Goal: Check status: Check status

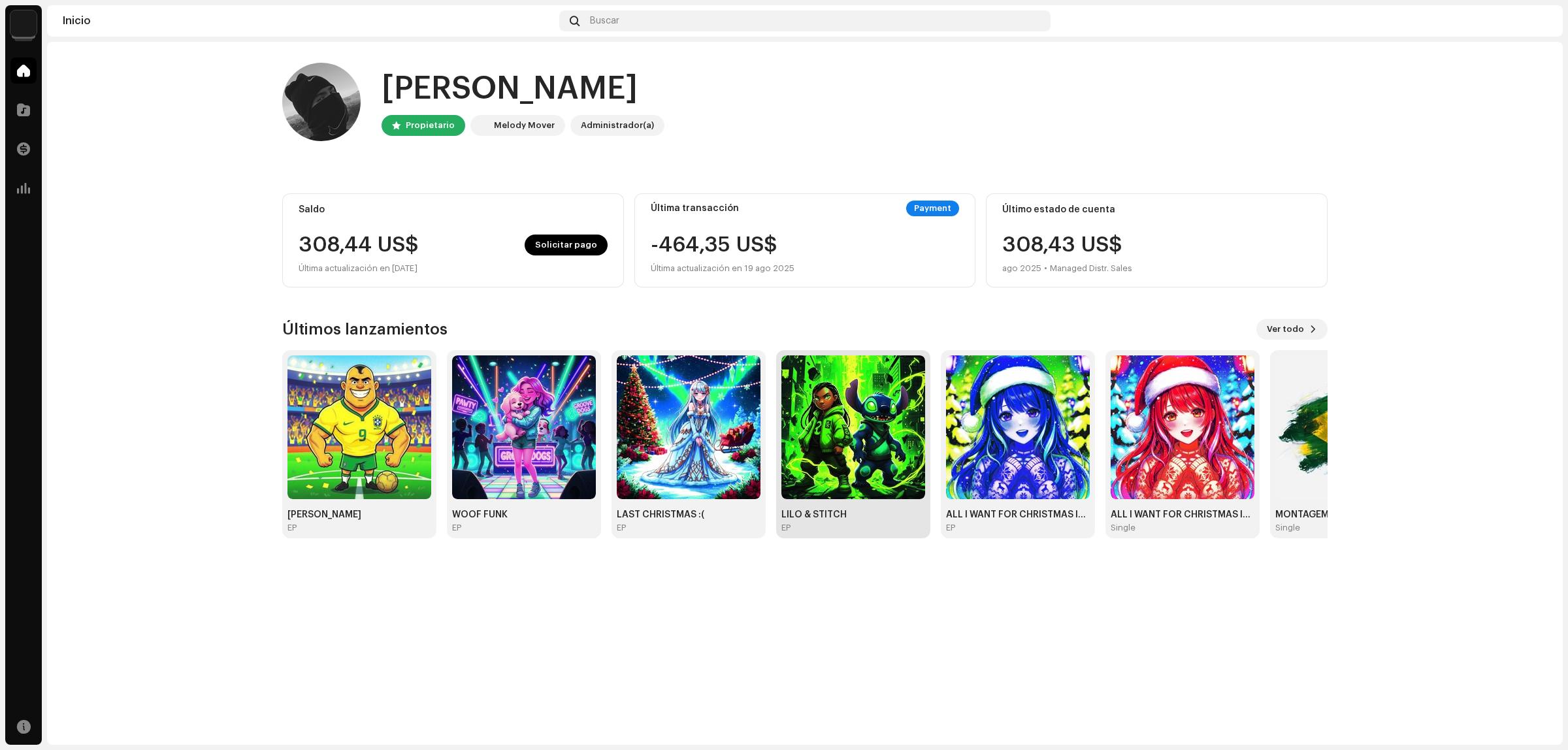
click at [851, 443] on img at bounding box center [853, 427] width 144 height 144
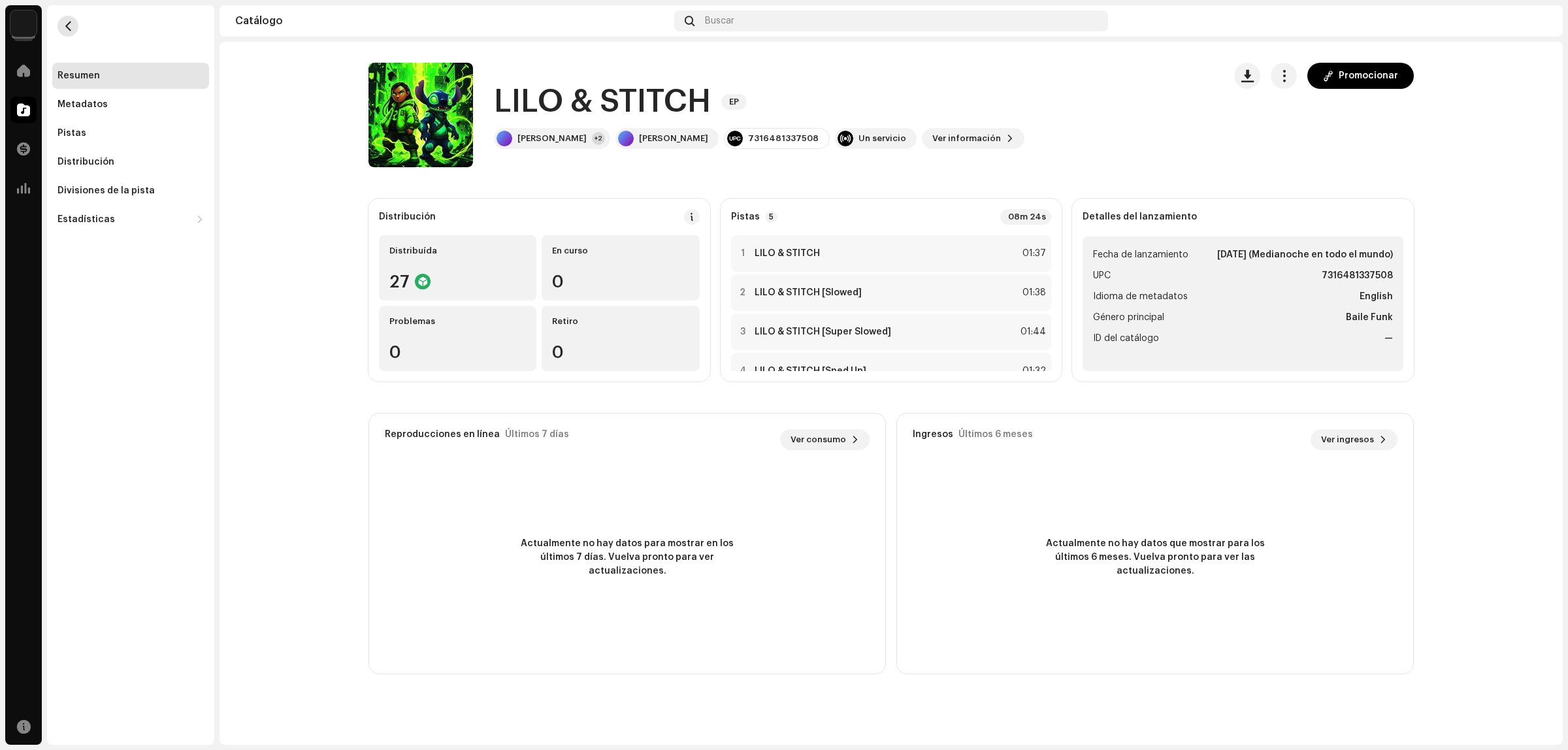
click at [64, 25] on span "button" at bounding box center [68, 25] width 9 height 10
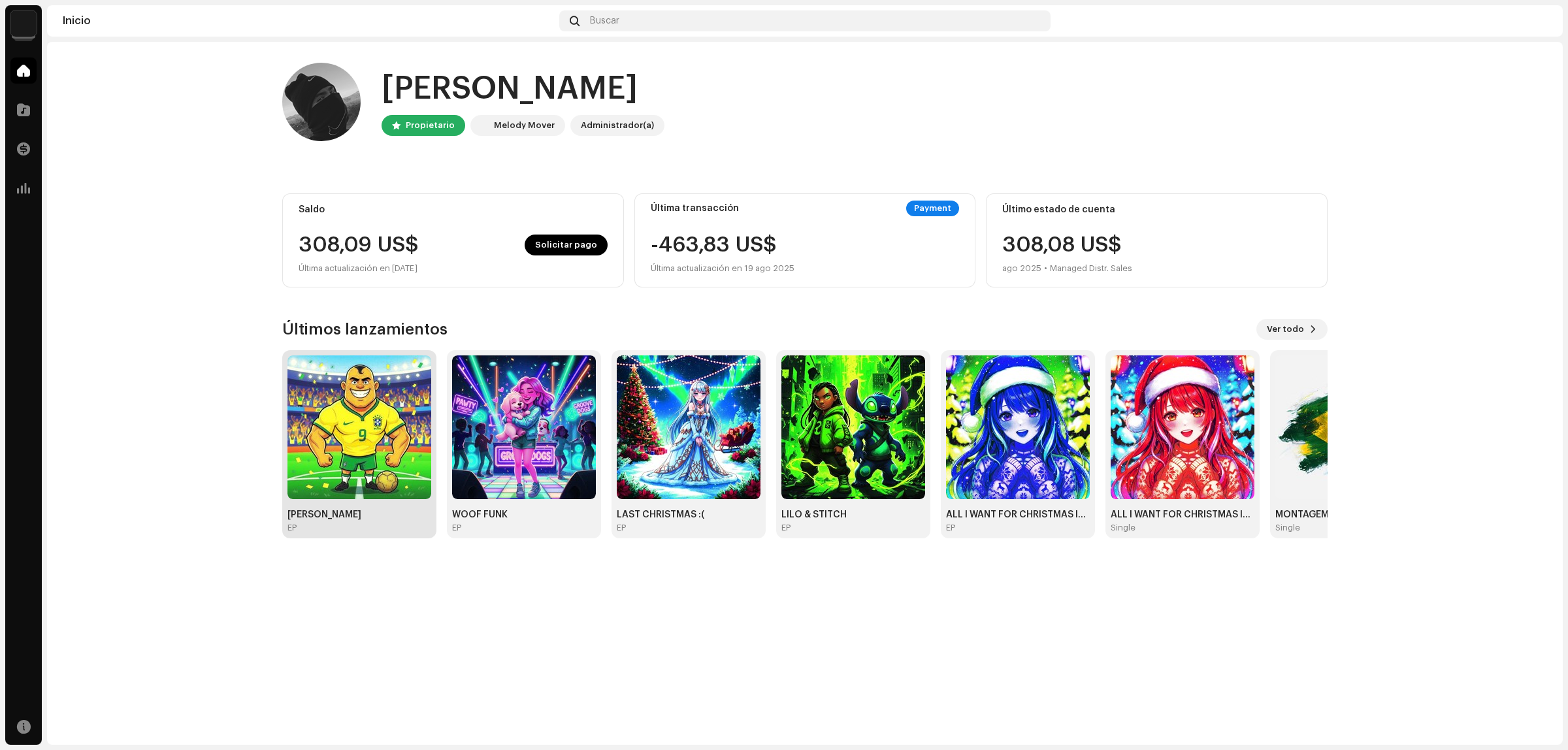
click at [414, 406] on img at bounding box center [359, 427] width 144 height 144
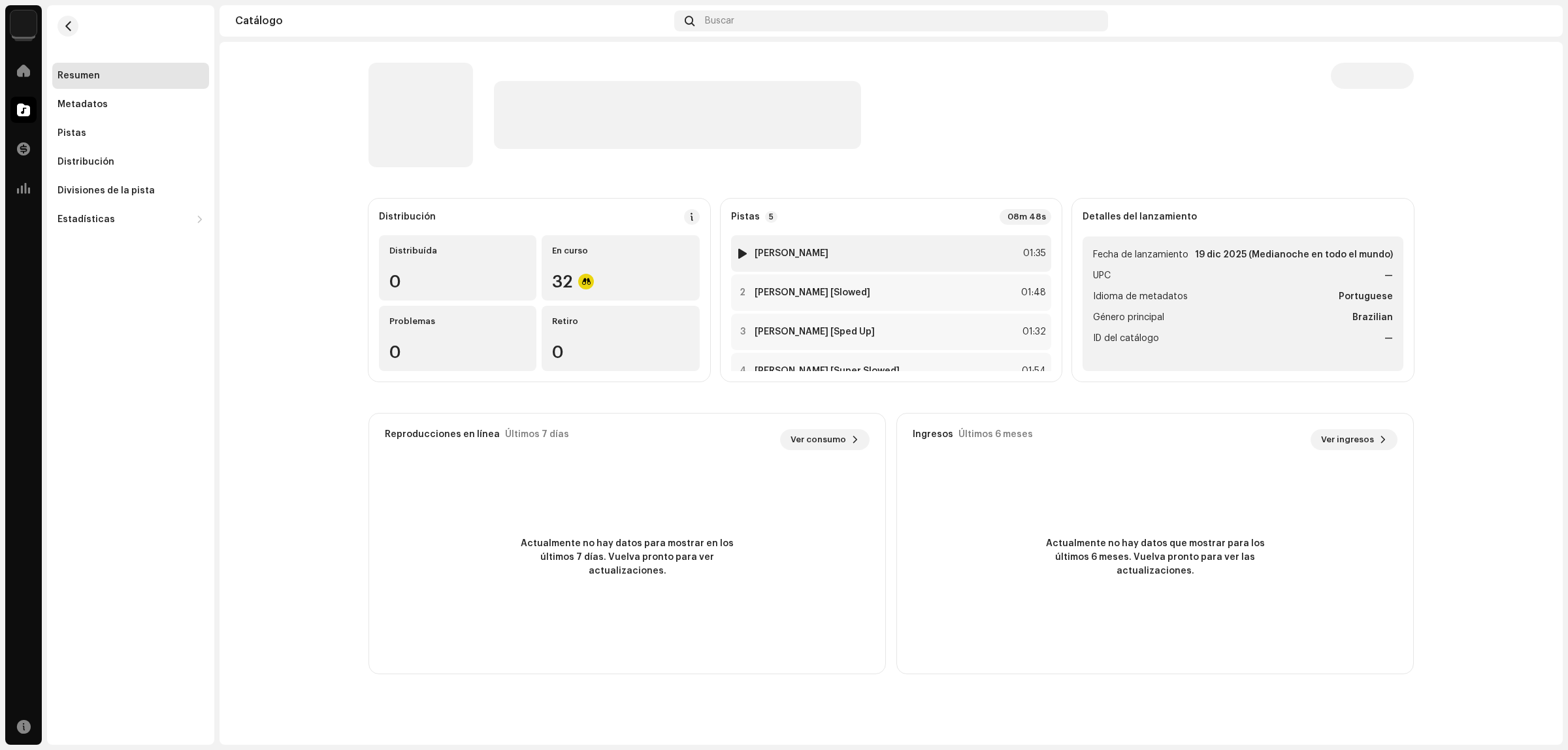
click at [738, 250] on div at bounding box center [742, 252] width 9 height 10
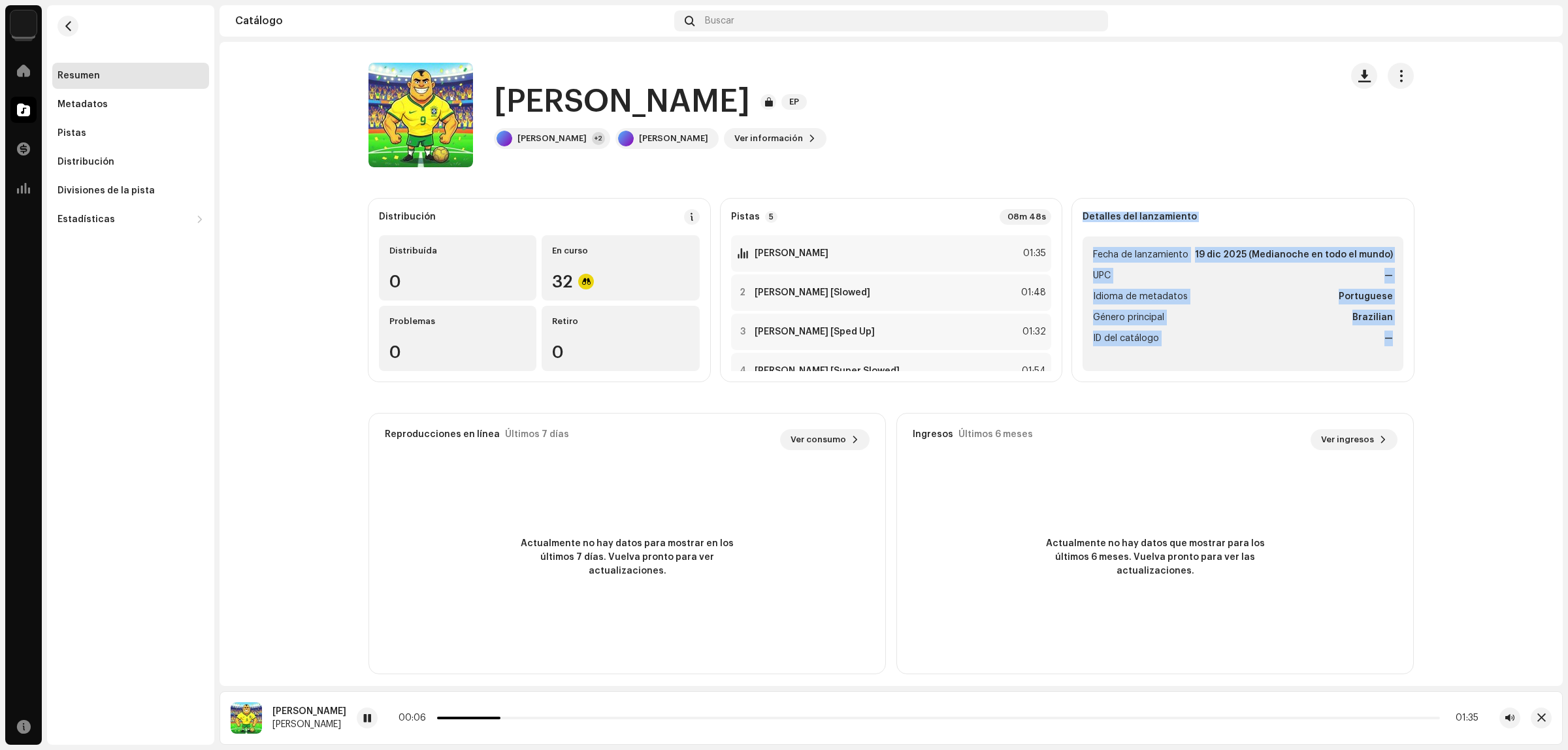
drag, startPoint x: 1078, startPoint y: 219, endPoint x: 1390, endPoint y: 334, distance: 332.5
click at [1390, 334] on div "Detalles del lanzamiento Fecha de lanzamiento [DATE] (Medianoche en todo el mun…" at bounding box center [1242, 290] width 341 height 183
click at [1390, 334] on ul "Fecha de lanzamiento [DATE] (Medianoche en todo el mundo) UPC — Idioma de metad…" at bounding box center [1242, 304] width 321 height 135
drag, startPoint x: 1393, startPoint y: 339, endPoint x: 1086, endPoint y: 266, distance: 315.6
click at [1086, 266] on ul "Fecha de lanzamiento [DATE] (Medianoche en todo el mundo) UPC — Idioma de metad…" at bounding box center [1242, 304] width 321 height 135
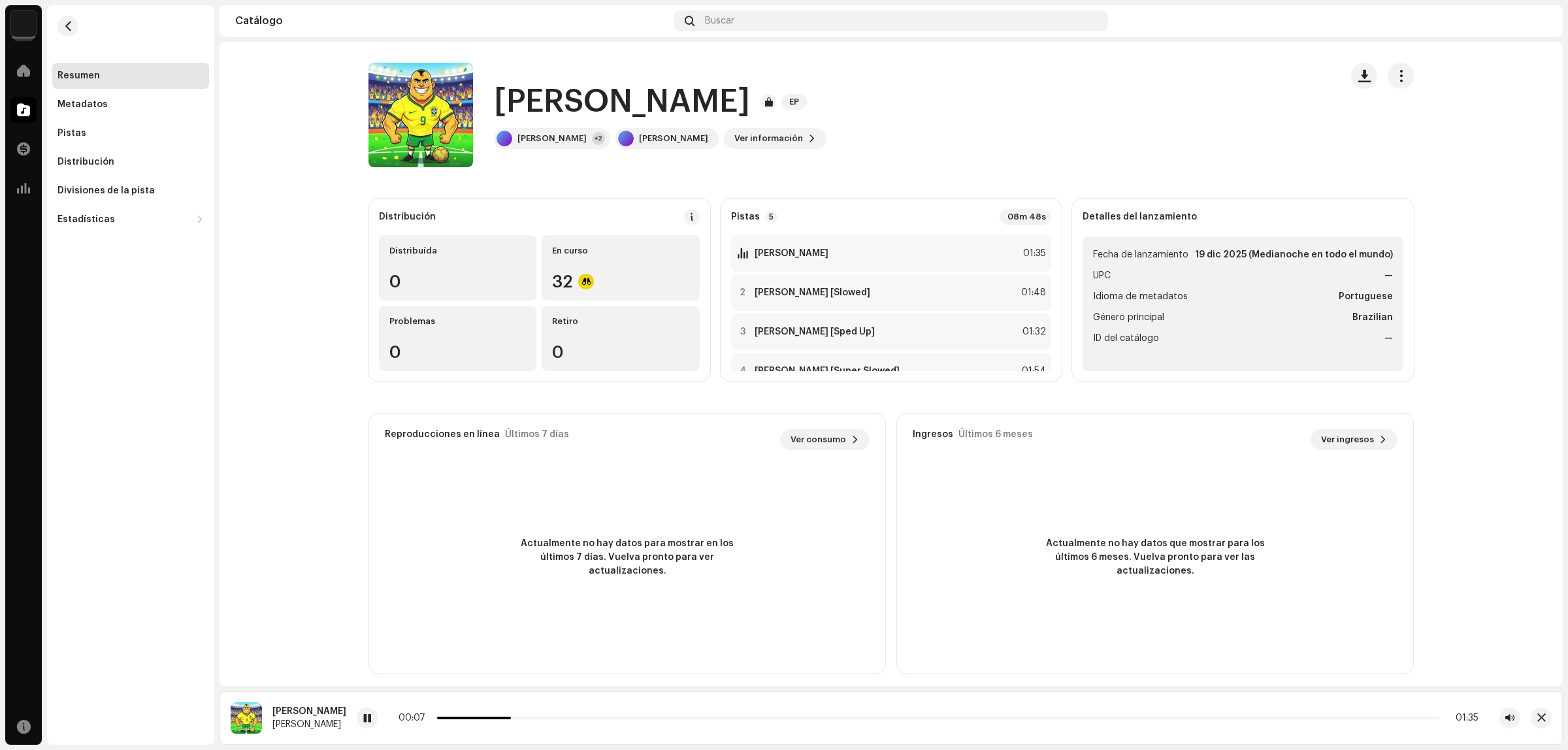
click at [1086, 265] on ul "Fecha de lanzamiento [DATE] (Medianoche en todo el mundo) UPC — Idioma de metad…" at bounding box center [1242, 304] width 321 height 135
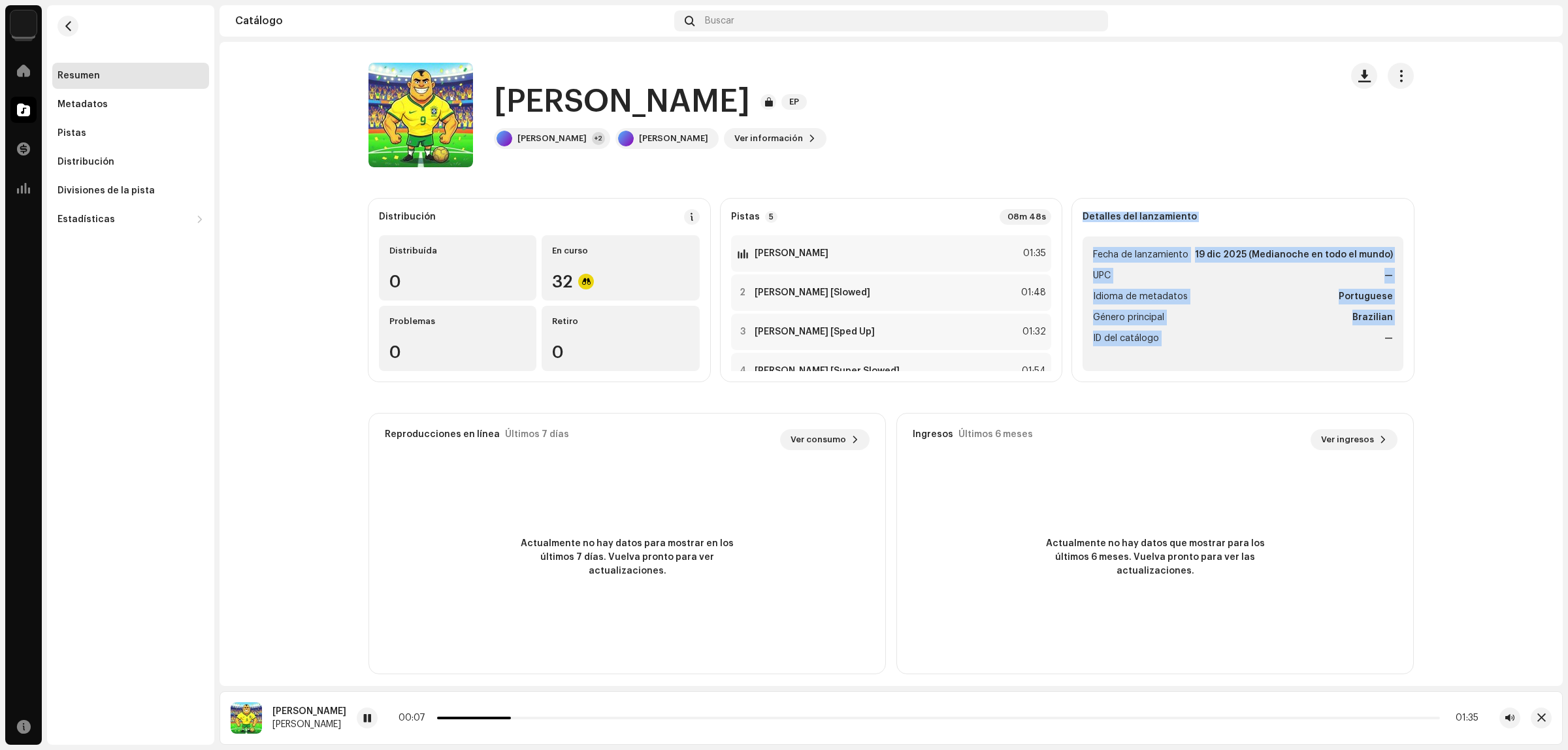
drag, startPoint x: 1077, startPoint y: 220, endPoint x: 1328, endPoint y: 347, distance: 281.3
click at [1325, 347] on div "Detalles del lanzamiento Fecha de lanzamiento [DATE] (Medianoche en todo el mun…" at bounding box center [1242, 290] width 341 height 183
click at [1346, 343] on li "ID del catálogo —" at bounding box center [1242, 338] width 300 height 16
drag, startPoint x: 1408, startPoint y: 339, endPoint x: 1181, endPoint y: 263, distance: 239.4
click at [1184, 263] on div "Detalles del lanzamiento Fecha de lanzamiento [DATE] (Medianoche en todo el mun…" at bounding box center [1242, 290] width 341 height 183
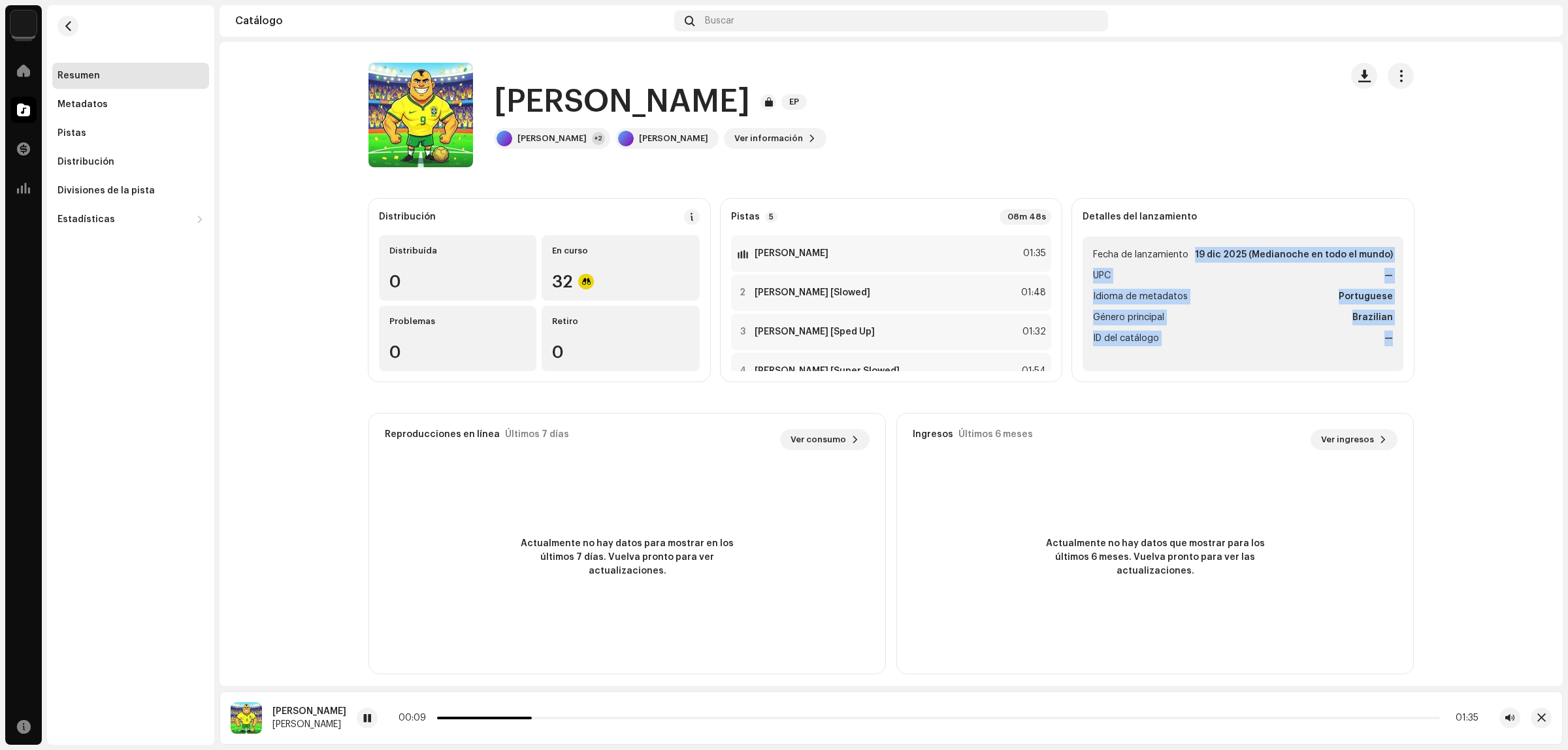
click at [1181, 263] on ul "Fecha de lanzamiento [DATE] (Medianoche en todo el mundo) UPC — Idioma de metad…" at bounding box center [1242, 304] width 321 height 135
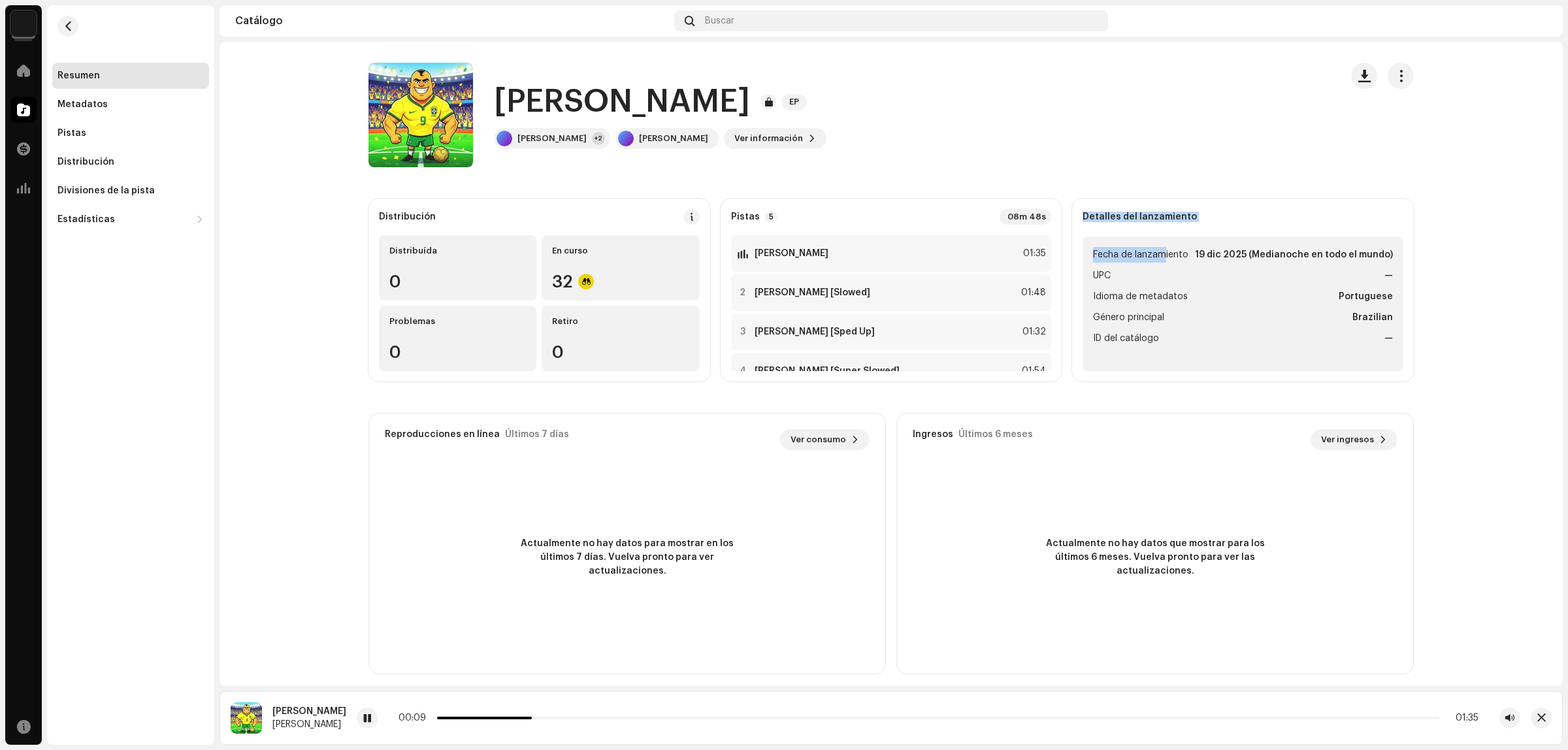
drag, startPoint x: 1086, startPoint y: 219, endPoint x: 1195, endPoint y: 267, distance: 119.1
click at [1195, 267] on div "Detalles del lanzamiento Fecha de lanzamiento [DATE] (Medianoche en todo el mun…" at bounding box center [1242, 290] width 341 height 183
click at [1195, 267] on li "UPC —" at bounding box center [1242, 275] width 300 height 16
drag, startPoint x: 1201, startPoint y: 263, endPoint x: 1307, endPoint y: 310, distance: 116.0
click at [1307, 310] on ul "Fecha de lanzamiento [DATE] (Medianoche en todo el mundo) UPC — Idioma de metad…" at bounding box center [1242, 304] width 321 height 135
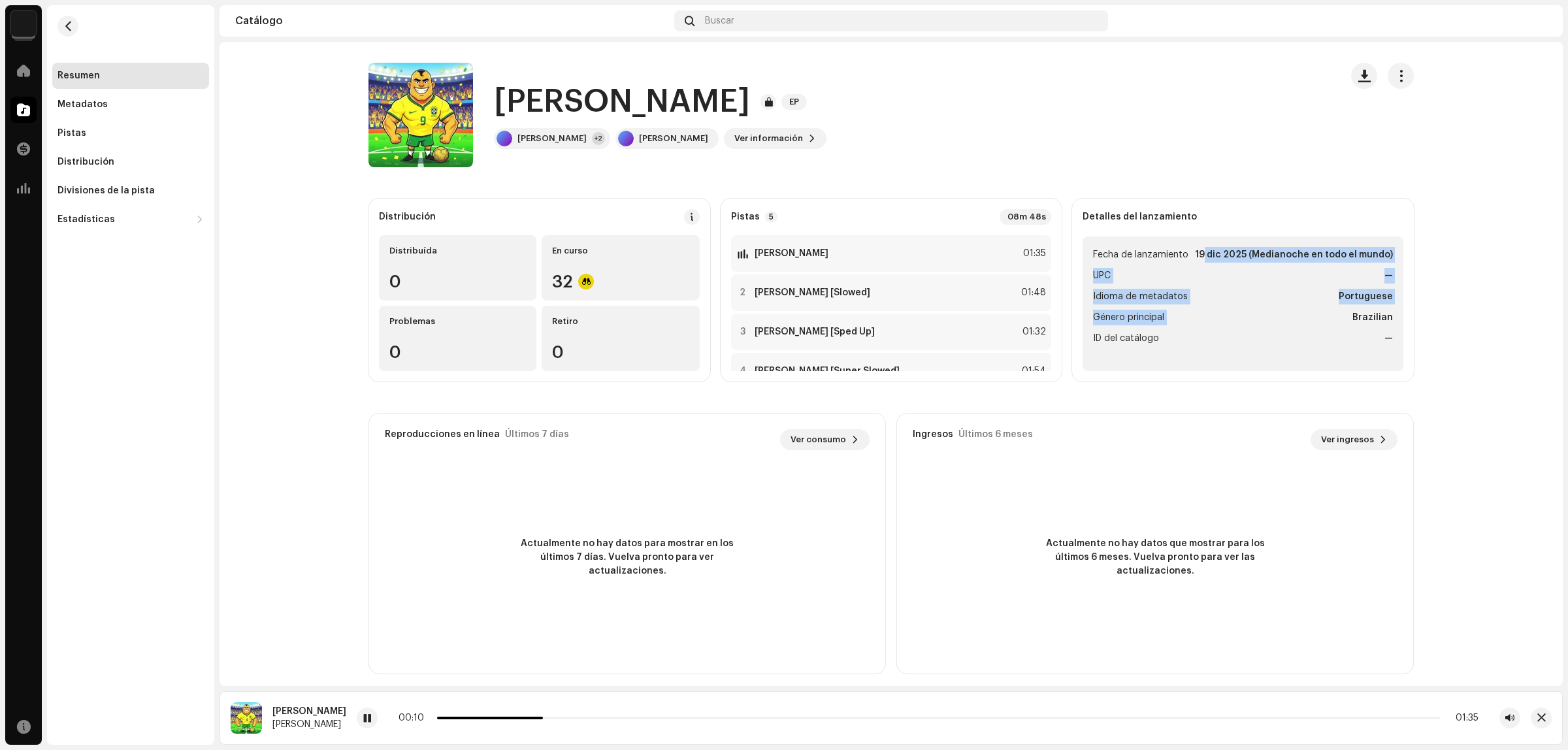
click at [1307, 310] on li "Género principal Brazilian" at bounding box center [1242, 317] width 300 height 16
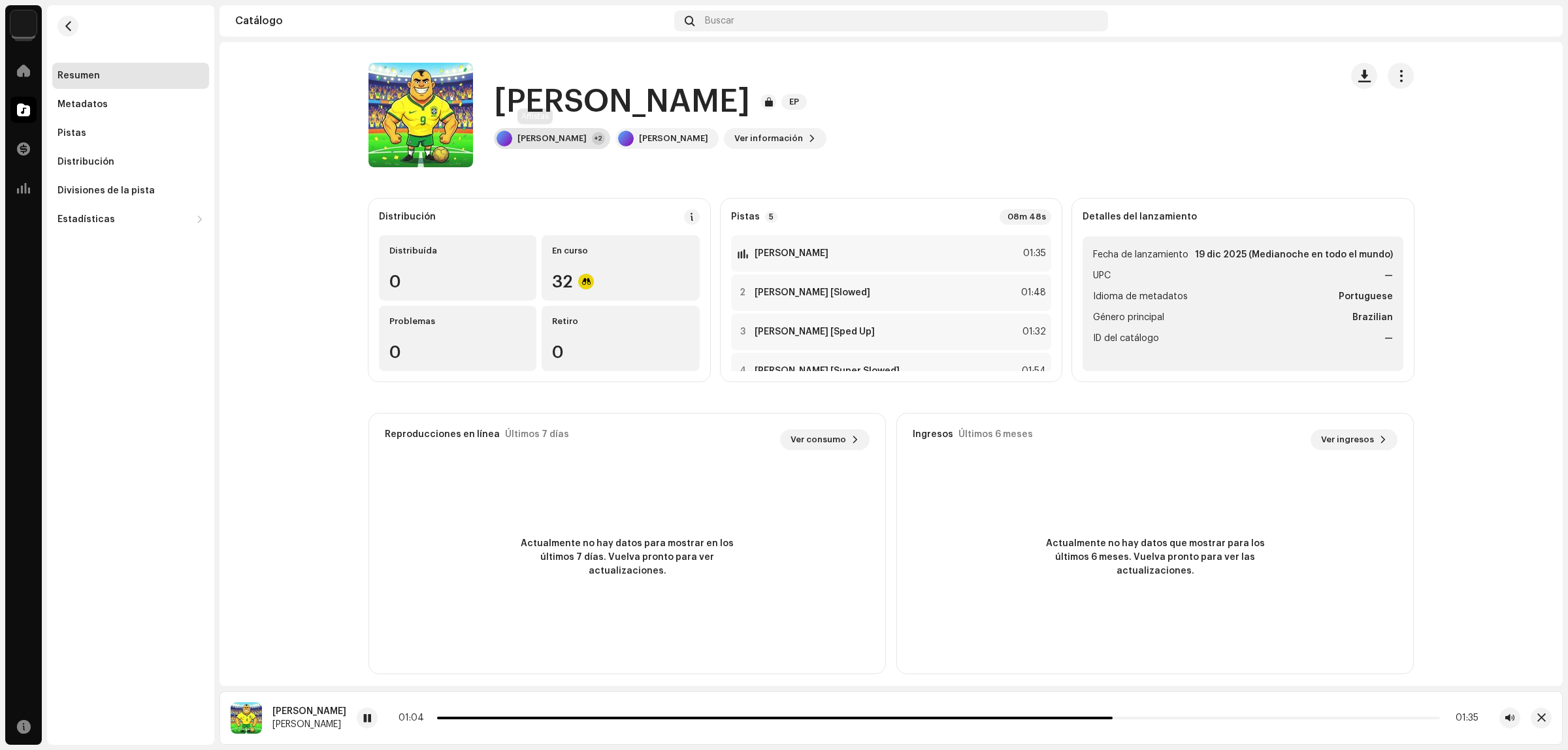
click at [543, 142] on div "[PERSON_NAME]" at bounding box center [552, 137] width 69 height 10
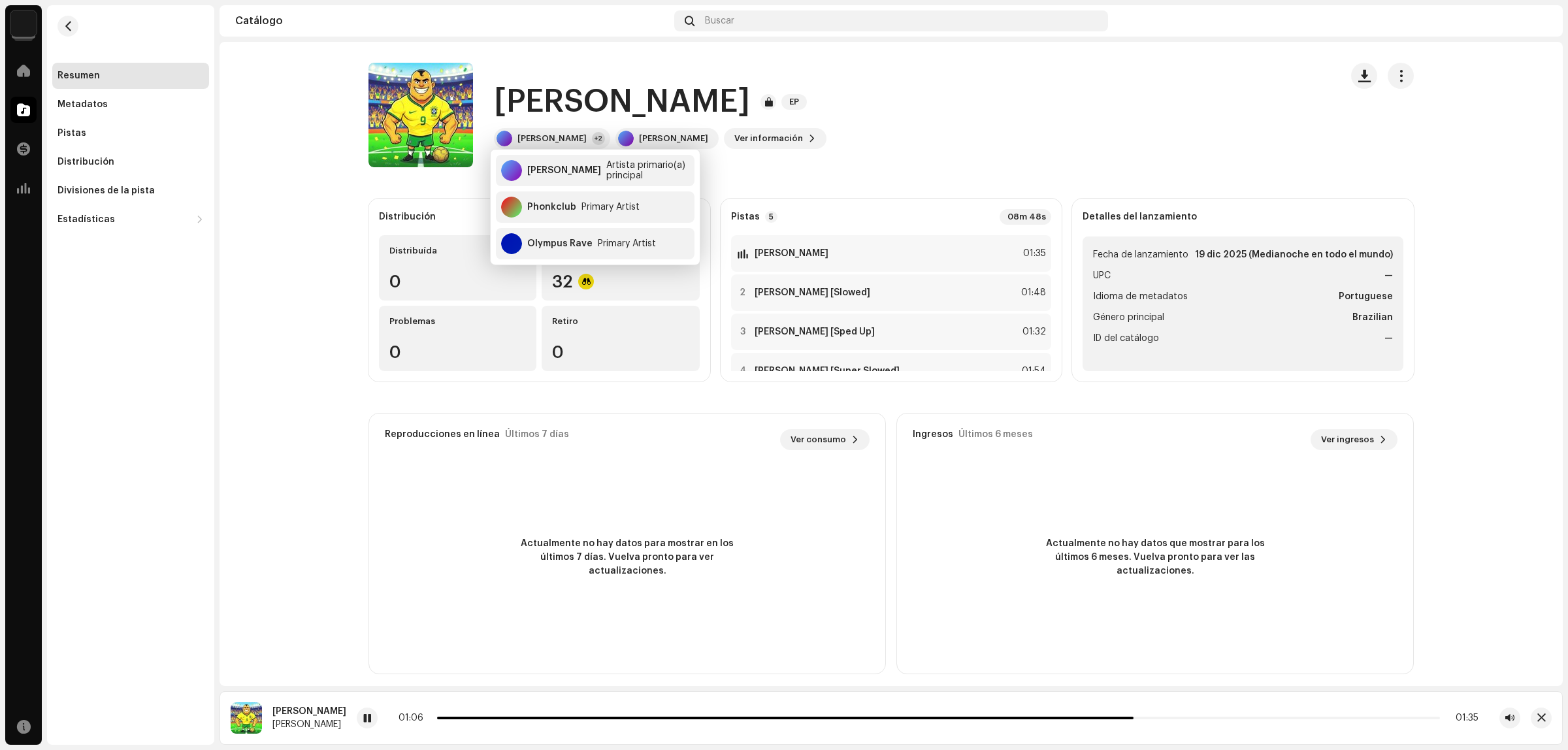
click at [804, 170] on catalog-releases-details-overview "[PERSON_NAME] EP [PERSON_NAME] EP [PERSON_NAME] +2 [PERSON_NAME] Ver informació…" at bounding box center [892, 368] width 1343 height 653
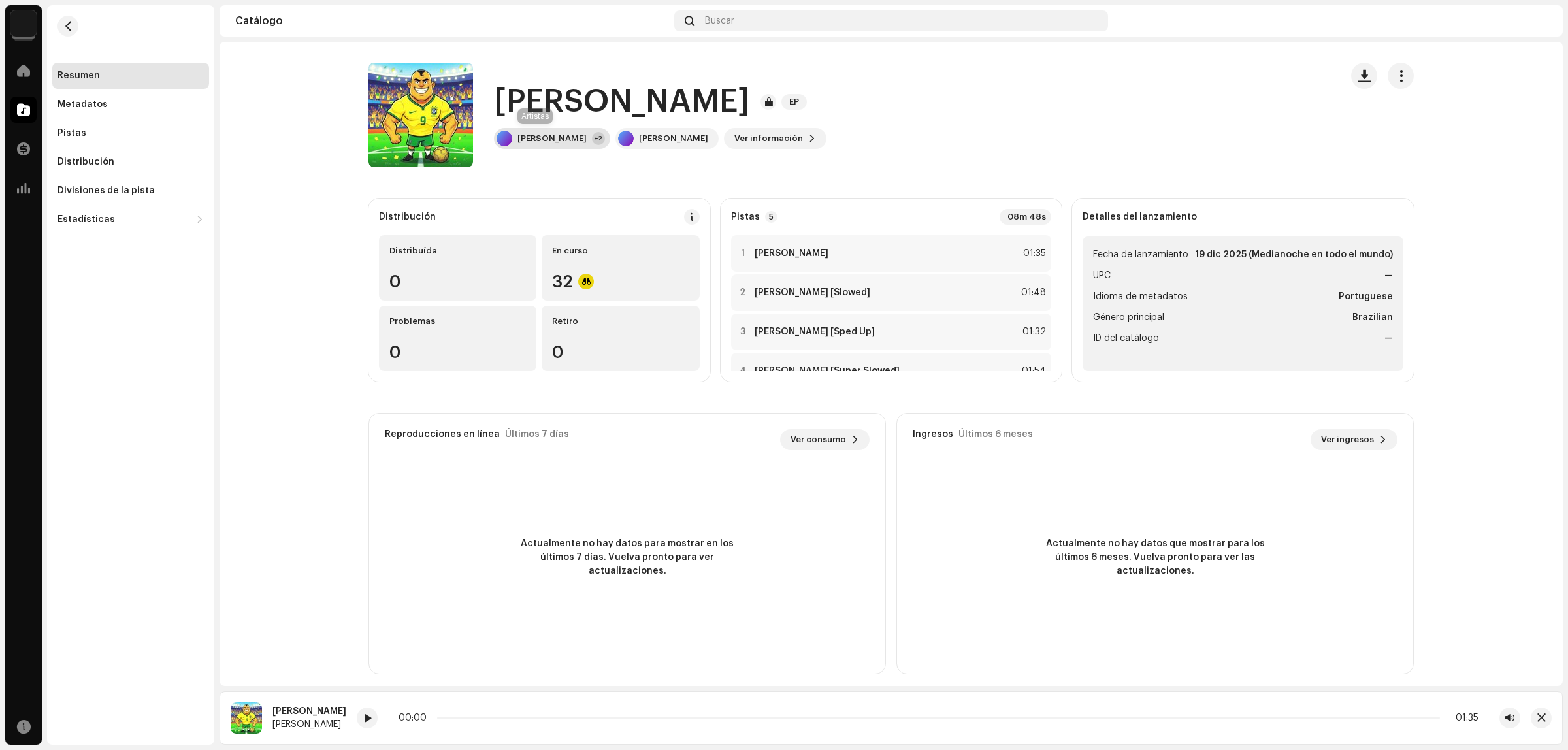
click at [528, 142] on div "[PERSON_NAME]" at bounding box center [552, 137] width 69 height 10
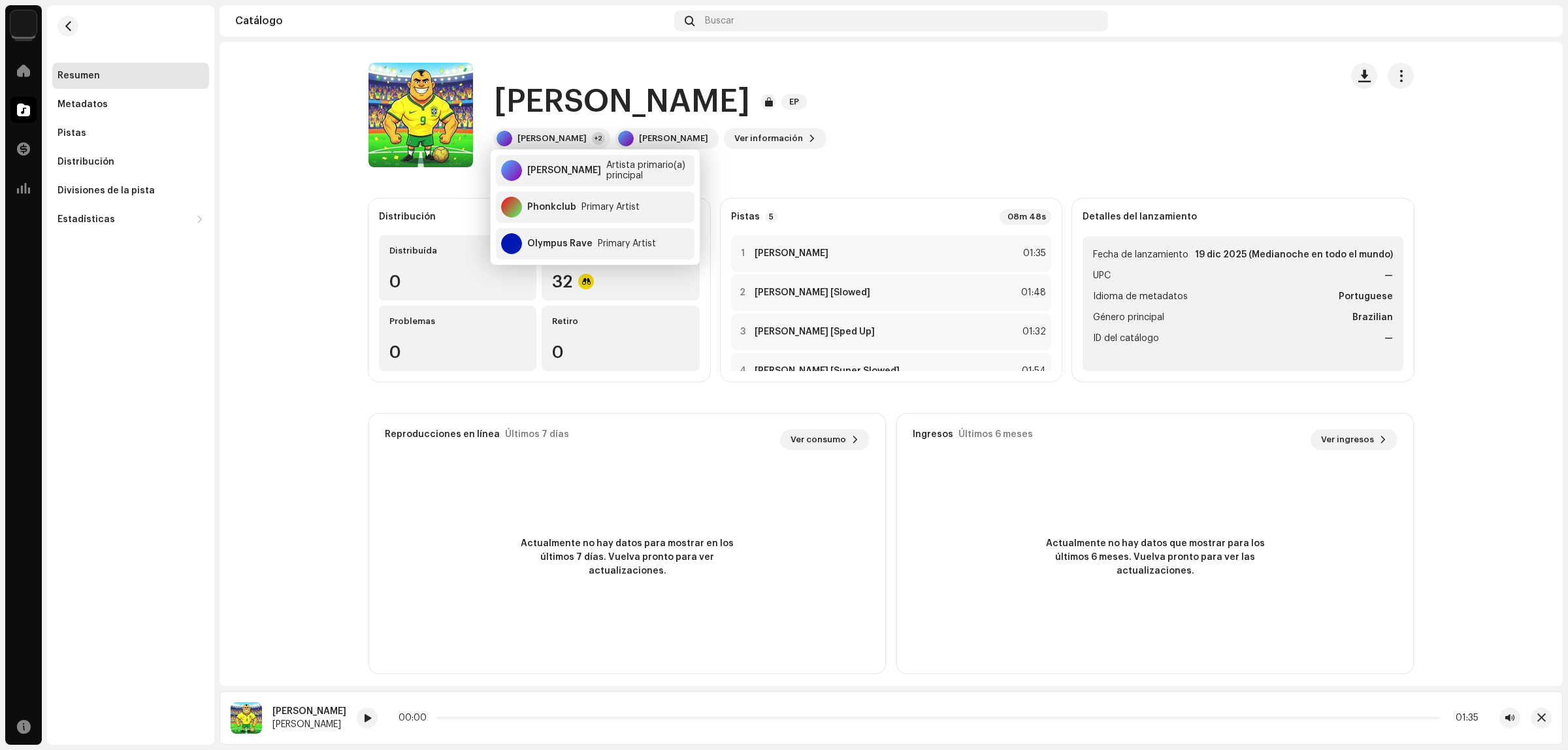
click at [984, 158] on div "[PERSON_NAME] EP [PERSON_NAME] +2 [PERSON_NAME] Ver información" at bounding box center [849, 115] width 962 height 105
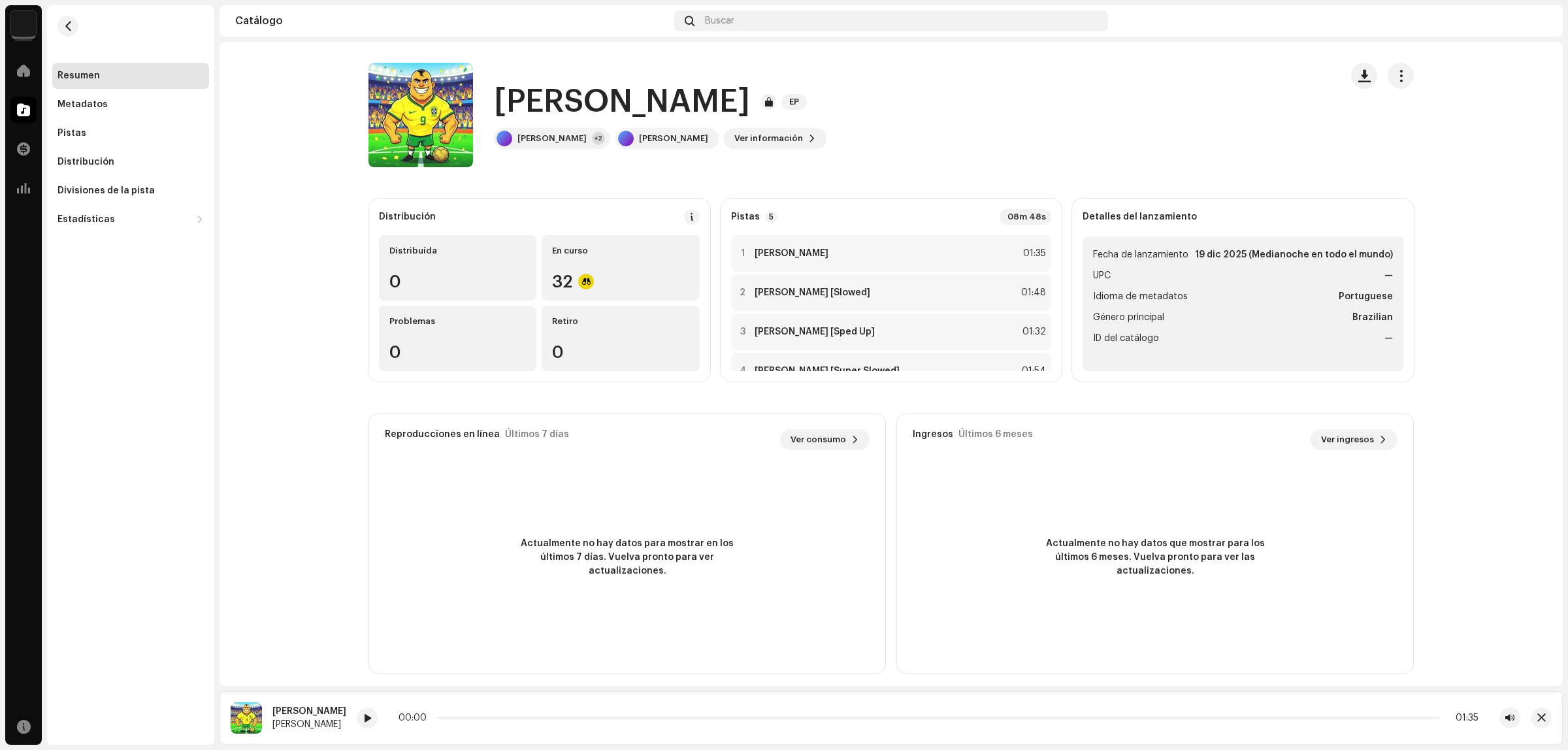
click at [317, 304] on catalog-releases-details-overview "[PERSON_NAME] EP [PERSON_NAME] EP [PERSON_NAME] +2 [PERSON_NAME] Ver informació…" at bounding box center [892, 368] width 1343 height 653
drag, startPoint x: 377, startPoint y: 220, endPoint x: 488, endPoint y: 215, distance: 111.1
click at [488, 215] on div "Distribución" at bounding box center [539, 216] width 321 height 16
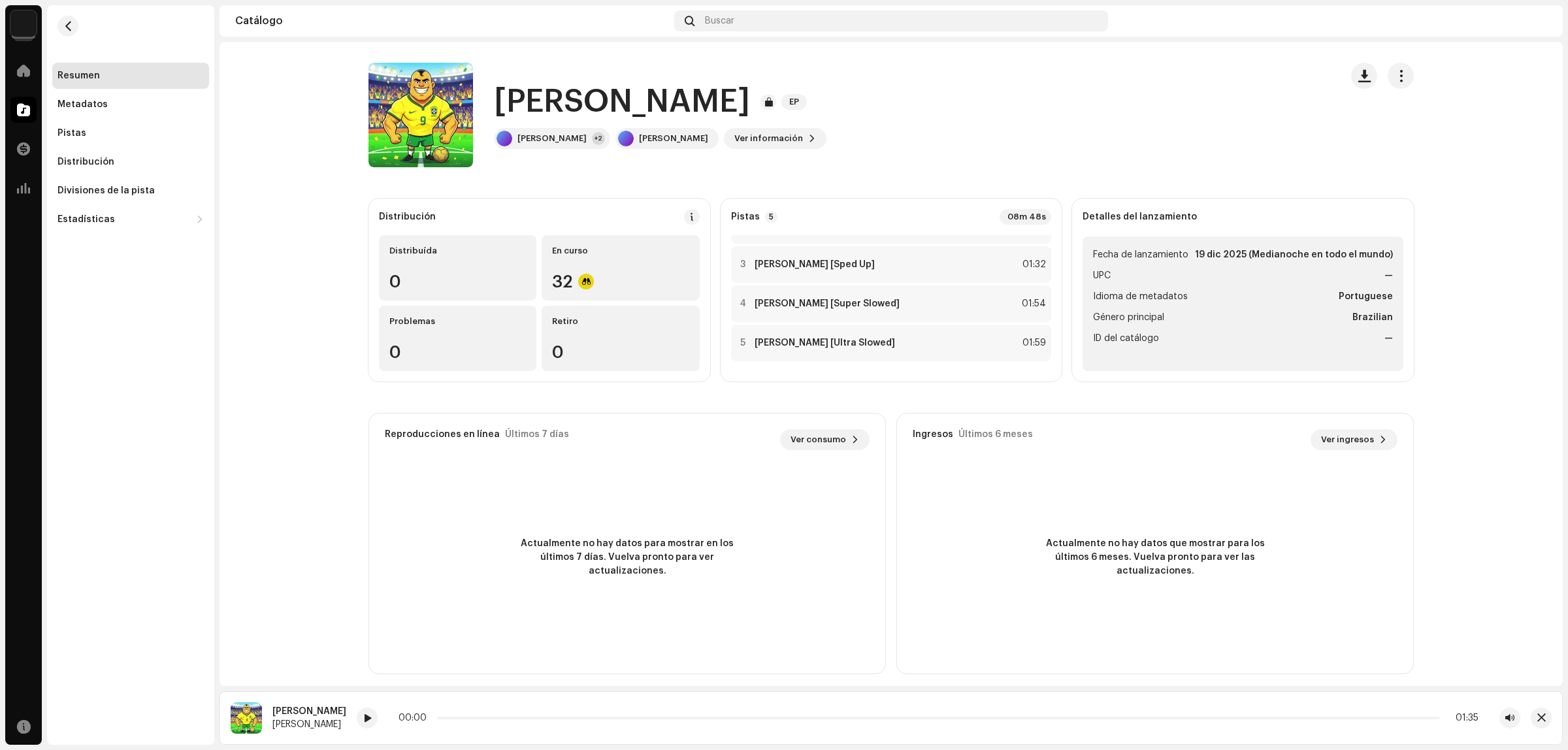
click at [101, 77] on div "Resumen" at bounding box center [130, 75] width 146 height 10
click at [73, 25] on button "button" at bounding box center [67, 26] width 21 height 21
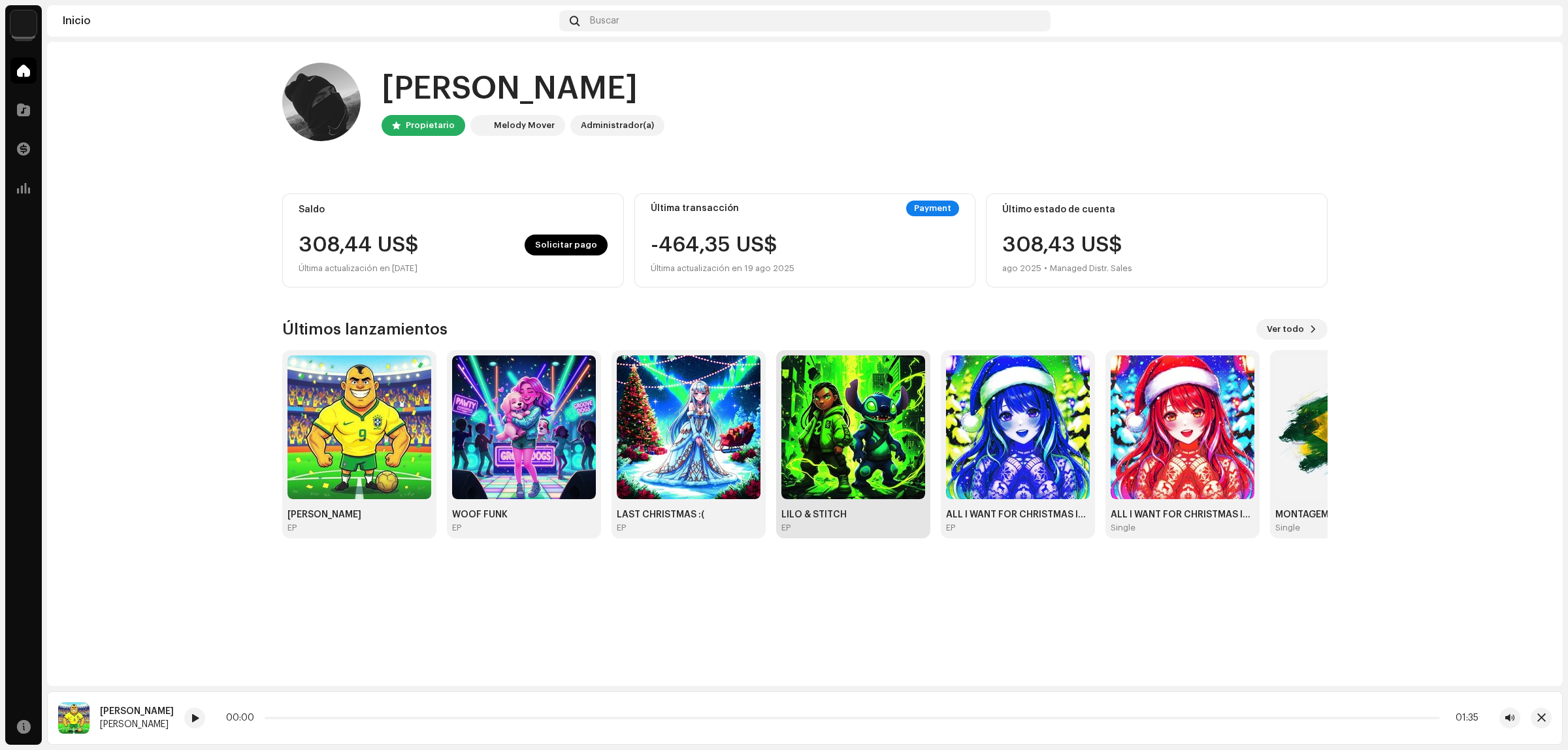
click at [846, 424] on img at bounding box center [853, 427] width 144 height 144
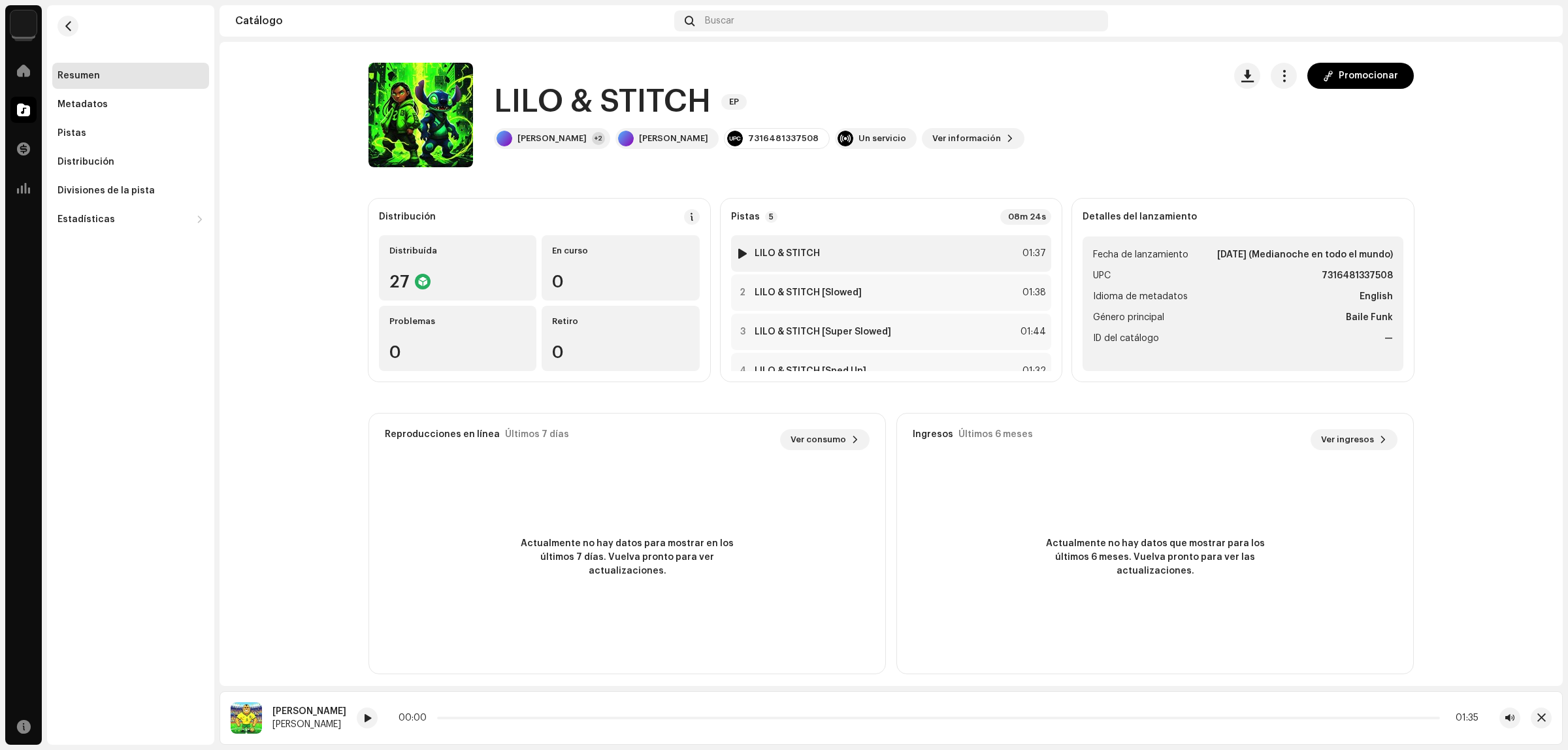
click at [742, 249] on div at bounding box center [742, 252] width 9 height 10
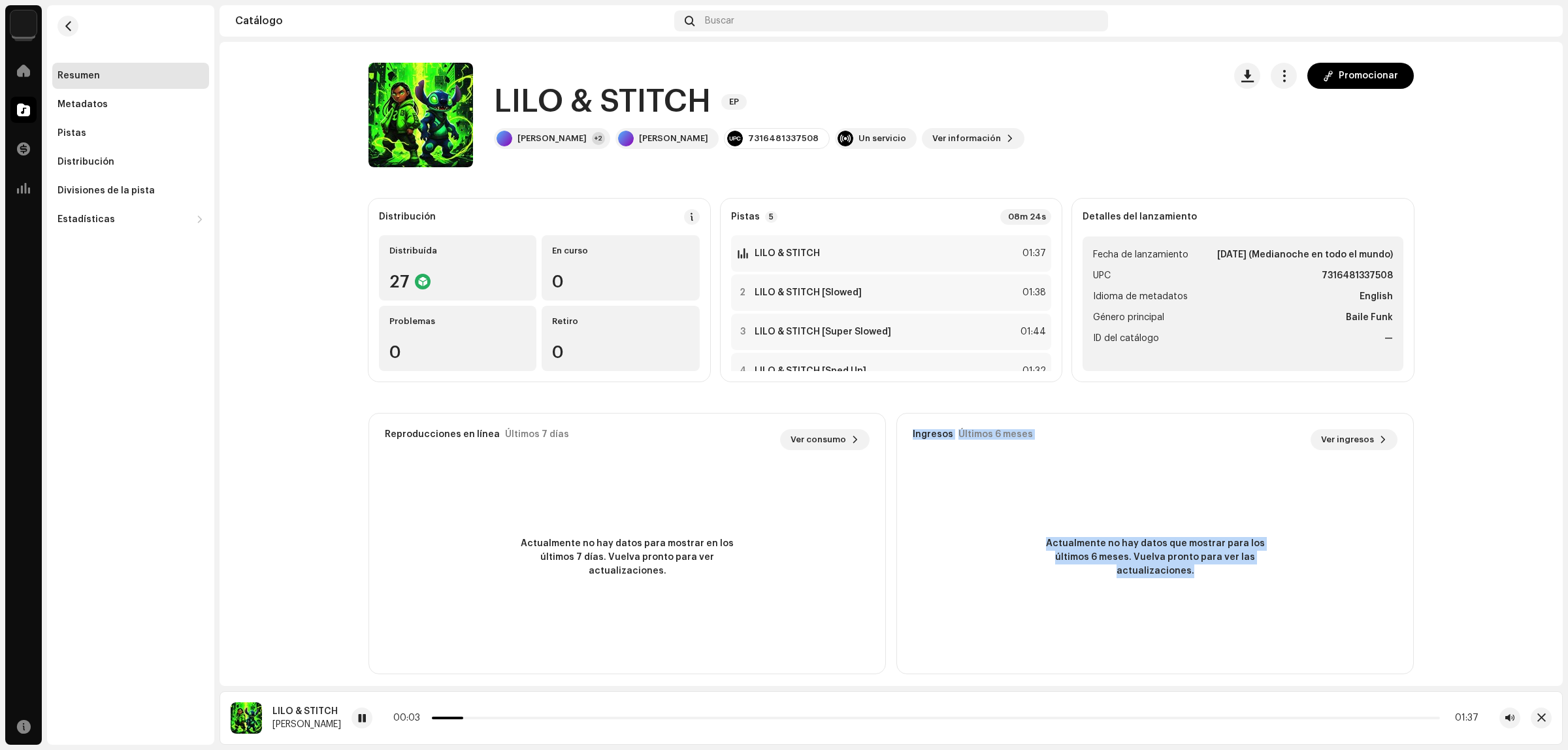
drag, startPoint x: 909, startPoint y: 439, endPoint x: 1203, endPoint y: 571, distance: 322.3
click at [1203, 571] on div "Ingresos Últimos 6 meses Ver ingresos 0,00 US$ Actualmente no hay datos que mos…" at bounding box center [1154, 542] width 517 height 261
click at [1204, 572] on span "Actualmente no hay datos que mostrar para los últimos 6 meses. Vuelva pronto pa…" at bounding box center [1154, 557] width 235 height 41
drag, startPoint x: 1219, startPoint y: 580, endPoint x: 1105, endPoint y: 533, distance: 123.3
click at [1106, 533] on div "Actualmente no hay datos que mostrar para los últimos 6 meses. Vuelva pronto pa…" at bounding box center [1155, 557] width 516 height 183
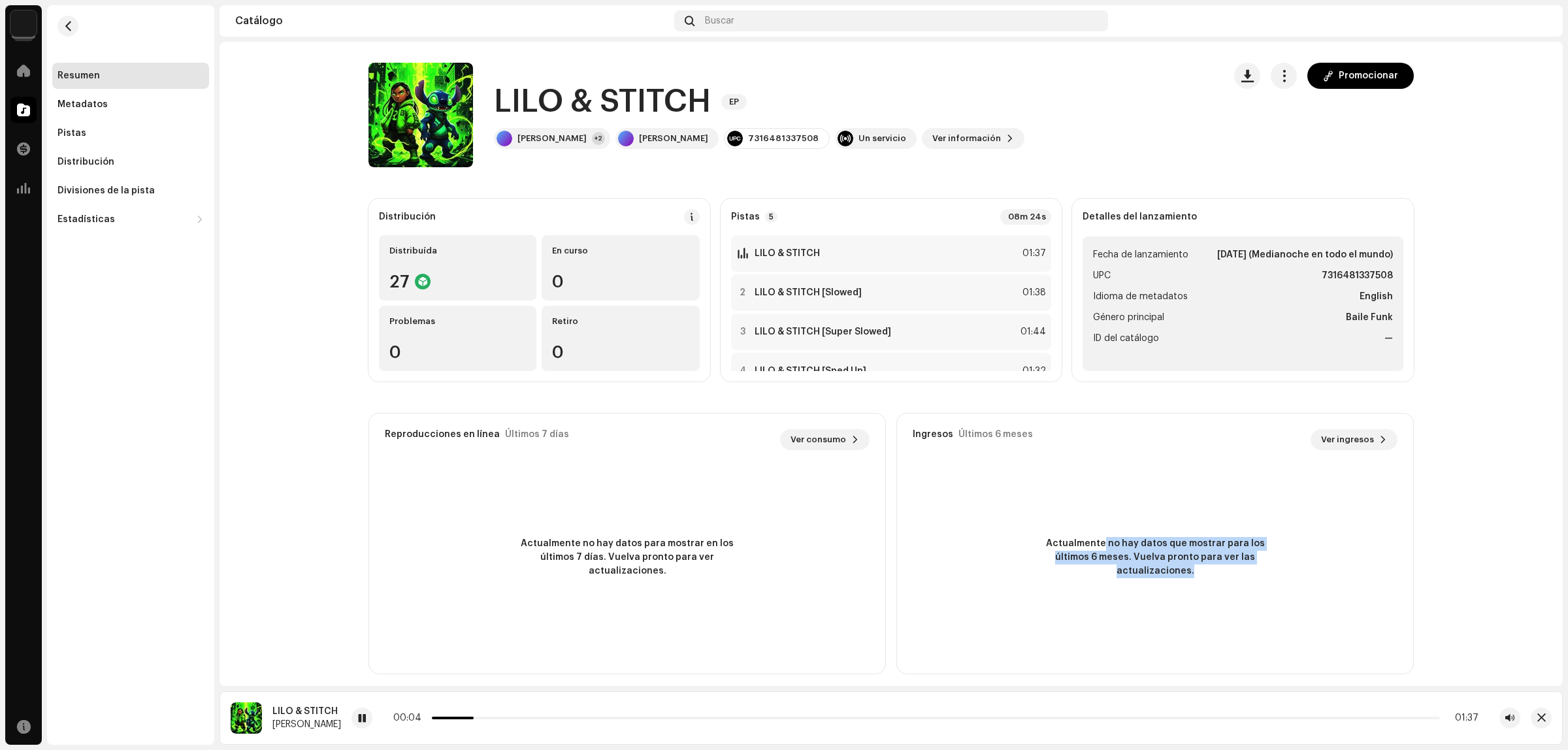
click at [1105, 532] on div "Actualmente no hay datos que mostrar para los últimos 6 meses. Vuelva pronto pa…" at bounding box center [1155, 557] width 516 height 183
drag, startPoint x: 1043, startPoint y: 550, endPoint x: 1216, endPoint y: 575, distance: 174.8
click at [1216, 575] on span "Actualmente no hay datos que mostrar para los últimos 6 meses. Vuelva pronto pa…" at bounding box center [1154, 557] width 235 height 41
drag, startPoint x: 1228, startPoint y: 582, endPoint x: 1046, endPoint y: 553, distance: 184.3
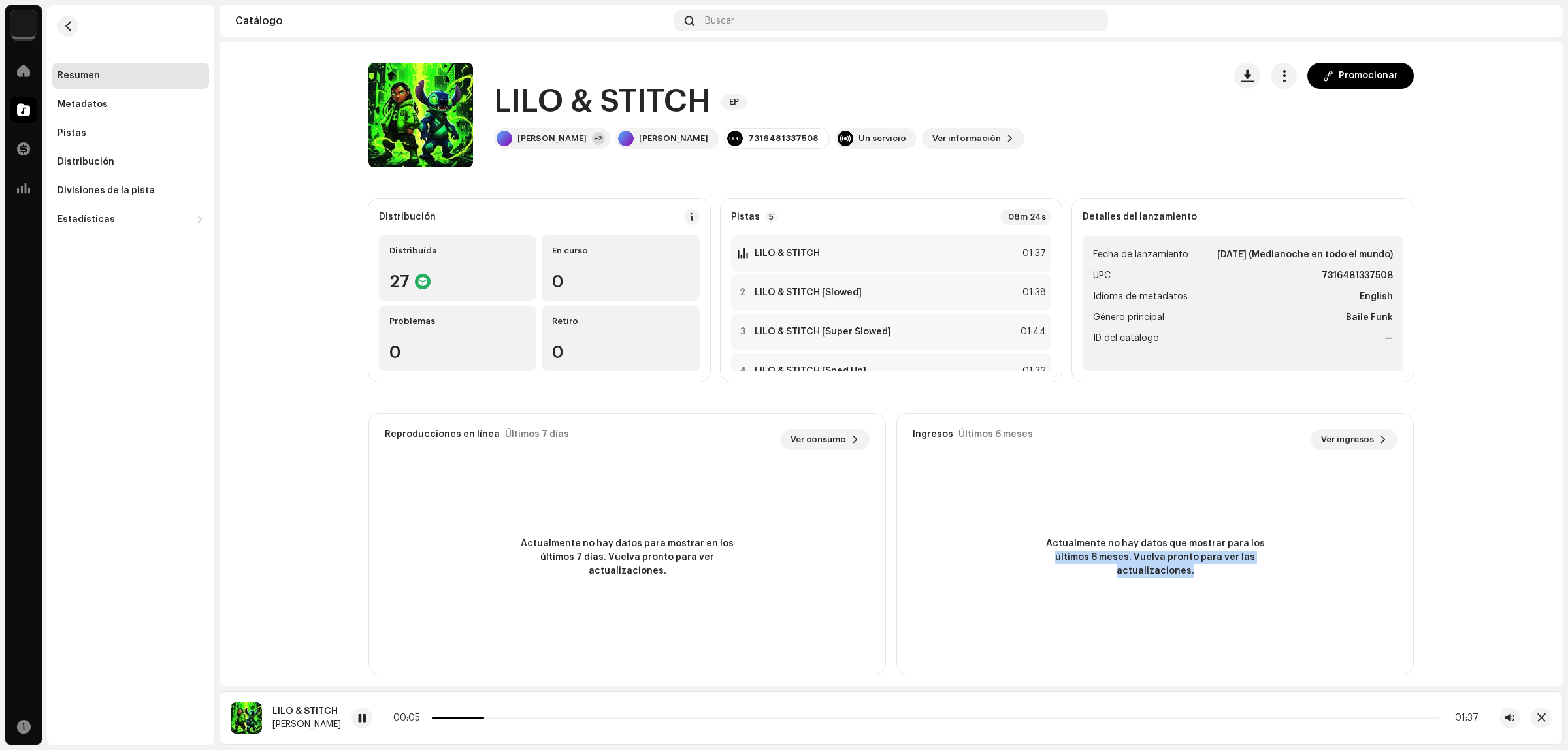
click at [1046, 553] on div "Actualmente no hay datos que mostrar para los últimos 6 meses. Vuelva pronto pa…" at bounding box center [1155, 557] width 516 height 183
click at [1046, 552] on span "Actualmente no hay datos que mostrar para los últimos 6 meses. Vuelva pronto pa…" at bounding box center [1154, 557] width 235 height 41
drag, startPoint x: 1041, startPoint y: 544, endPoint x: 1197, endPoint y: 566, distance: 157.5
click at [1197, 566] on span "Actualmente no hay datos que mostrar para los últimos 6 meses. Vuelva pronto pa…" at bounding box center [1154, 557] width 235 height 41
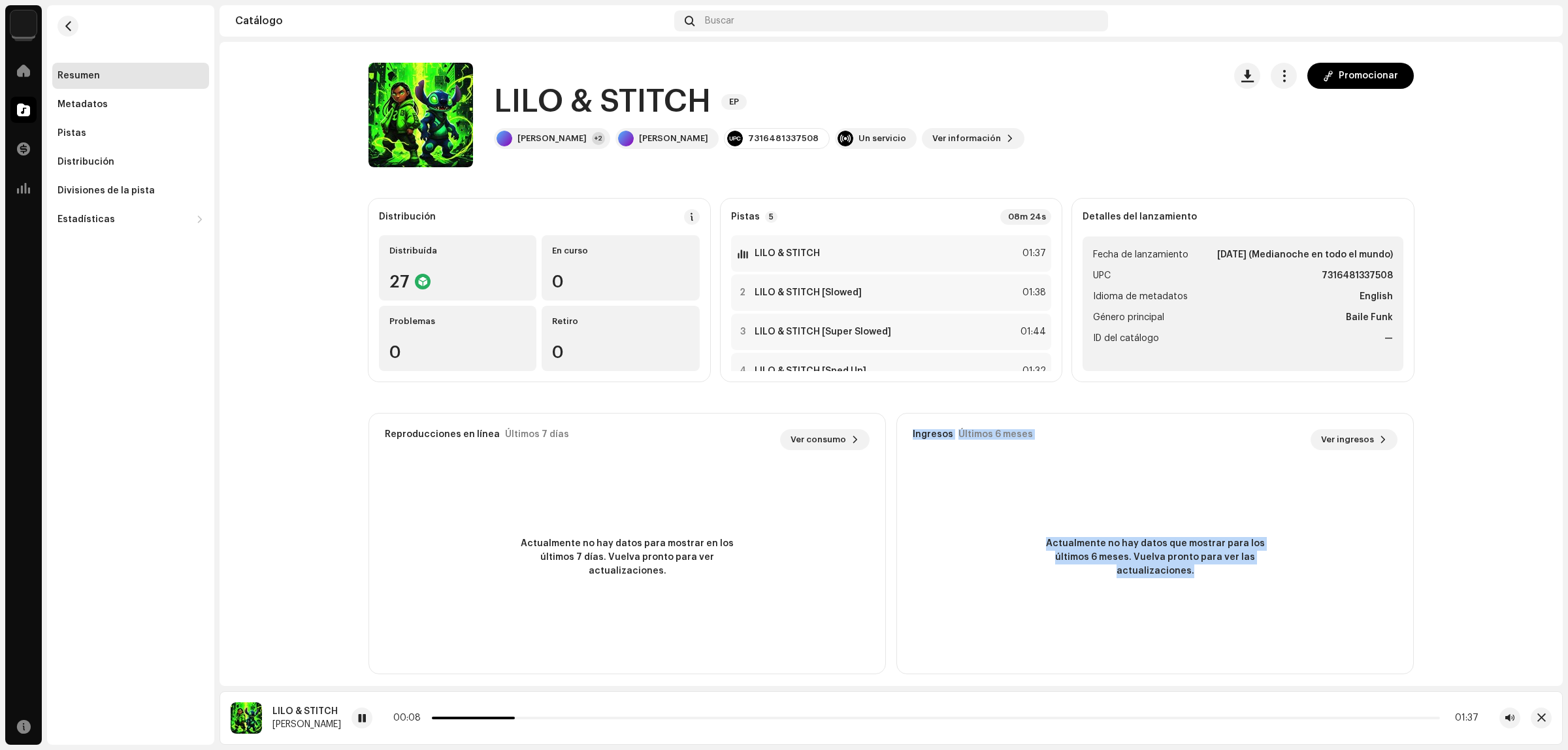
drag, startPoint x: 909, startPoint y: 438, endPoint x: 1227, endPoint y: 567, distance: 343.2
click at [1227, 566] on div "Ingresos Últimos 6 meses Ver ingresos 0,00 US$ Actualmente no hay datos que mos…" at bounding box center [1154, 542] width 517 height 261
click at [1227, 567] on span "Actualmente no hay datos que mostrar para los últimos 6 meses. Vuelva pronto pa…" at bounding box center [1154, 557] width 235 height 41
drag, startPoint x: 1236, startPoint y: 584, endPoint x: 1059, endPoint y: 550, distance: 180.2
click at [1059, 550] on div "Actualmente no hay datos que mostrar para los últimos 6 meses. Vuelva pronto pa…" at bounding box center [1155, 557] width 516 height 183
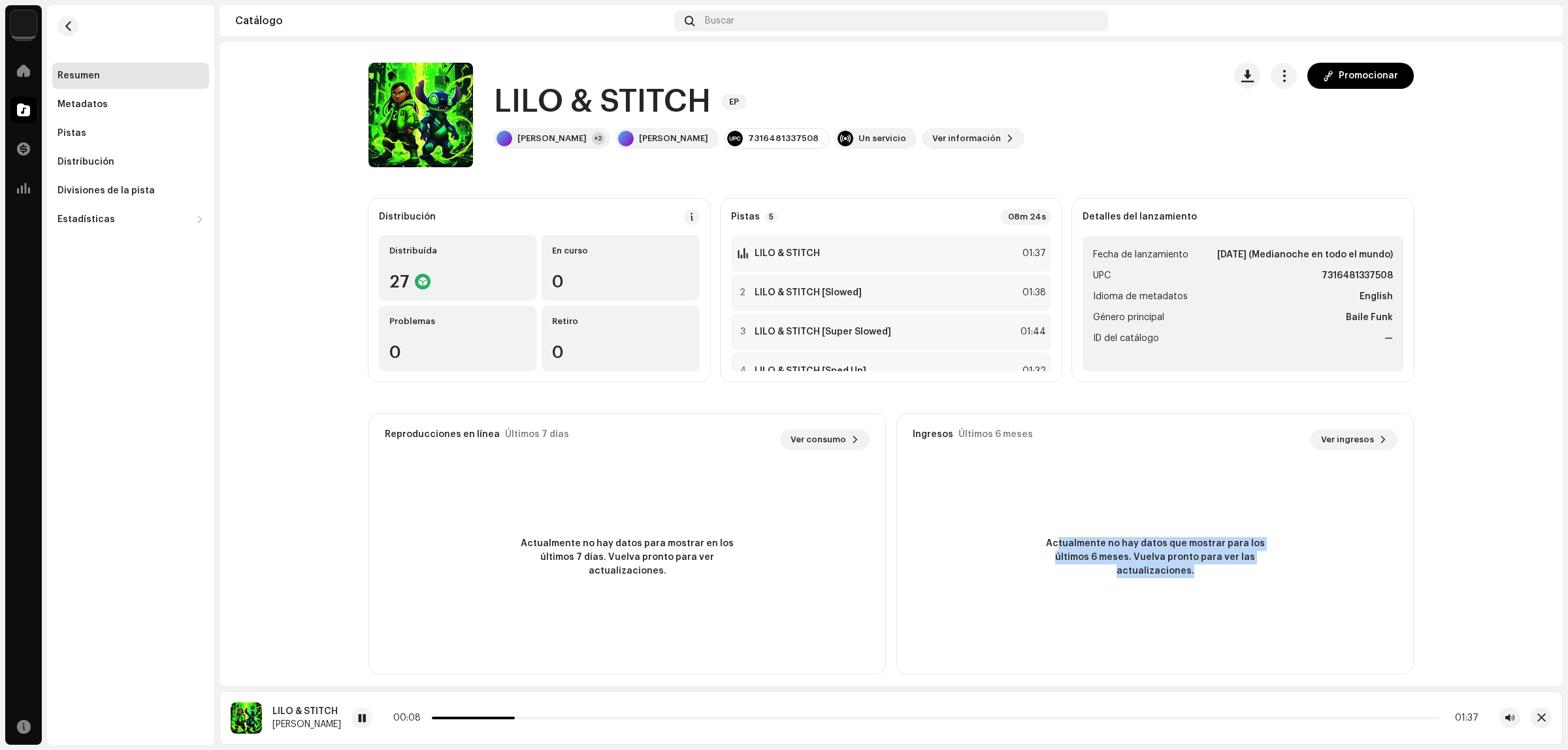
click at [1059, 550] on span "Actualmente no hay datos que mostrar para los últimos 6 meses. Vuelva pronto pa…" at bounding box center [1154, 557] width 235 height 41
drag, startPoint x: 1043, startPoint y: 549, endPoint x: 1228, endPoint y: 586, distance: 188.7
click at [1228, 586] on div "Actualmente no hay datos que mostrar para los últimos 6 meses. Vuelva pronto pa…" at bounding box center [1155, 557] width 516 height 183
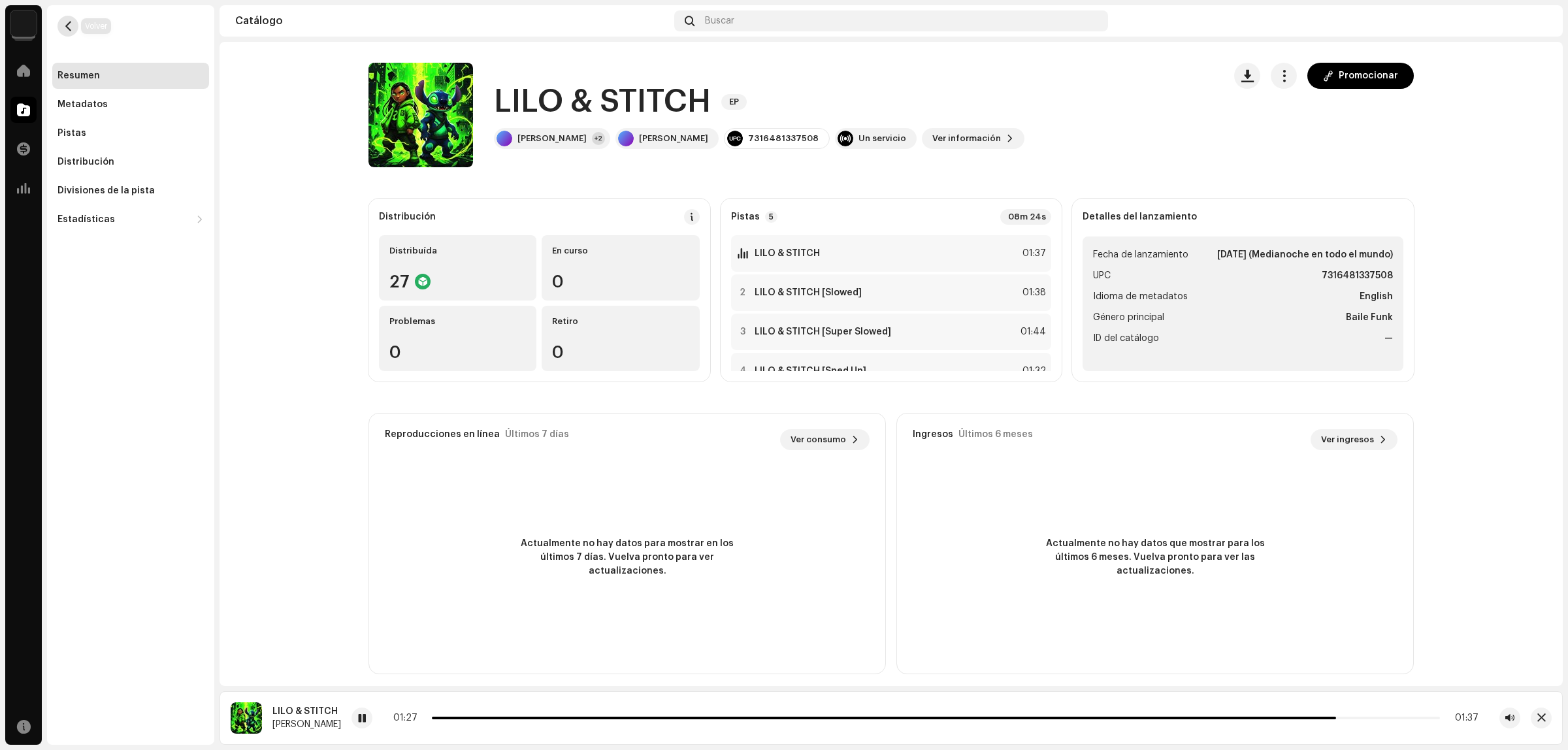
click at [62, 32] on button "button" at bounding box center [67, 26] width 21 height 21
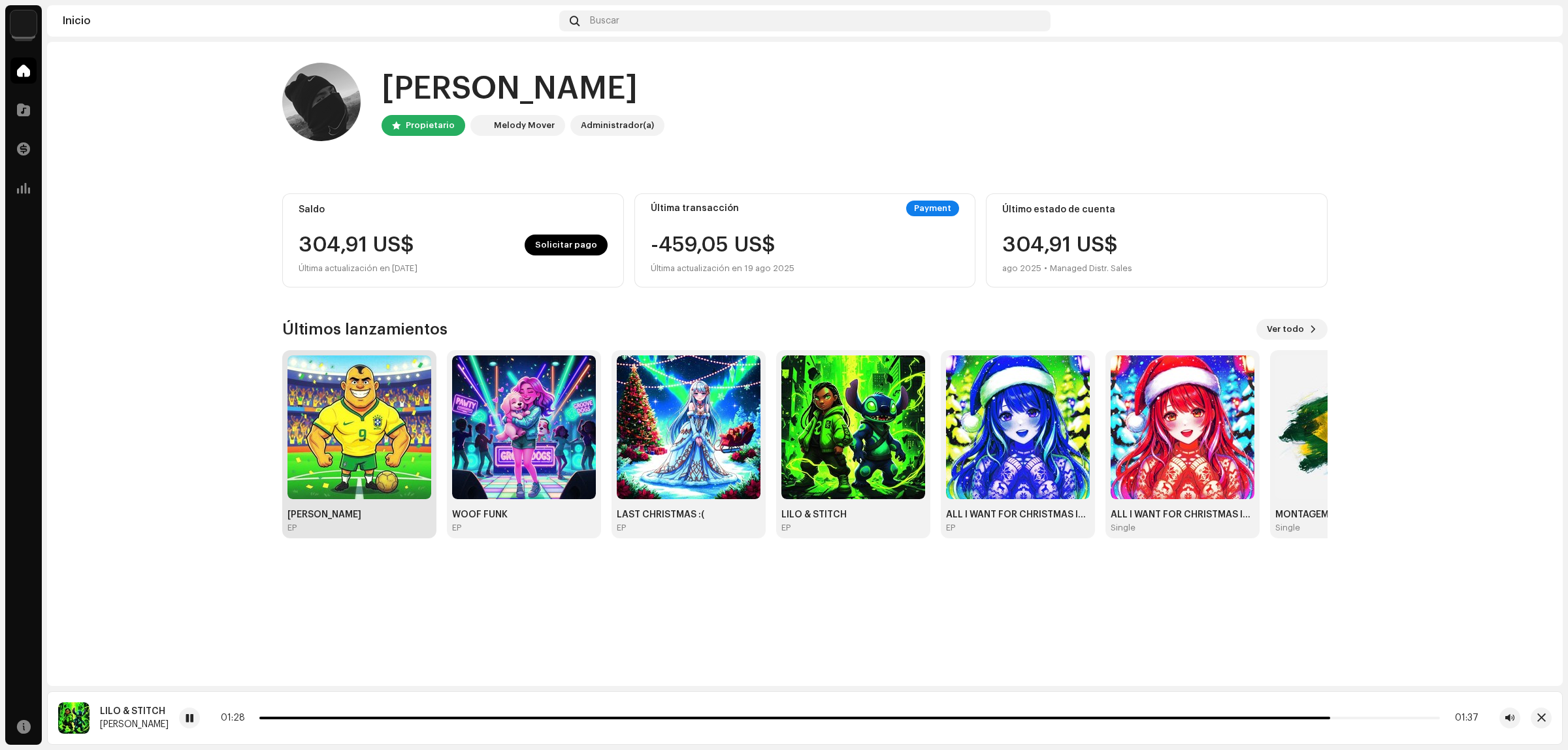
click at [363, 380] on img at bounding box center [359, 427] width 144 height 144
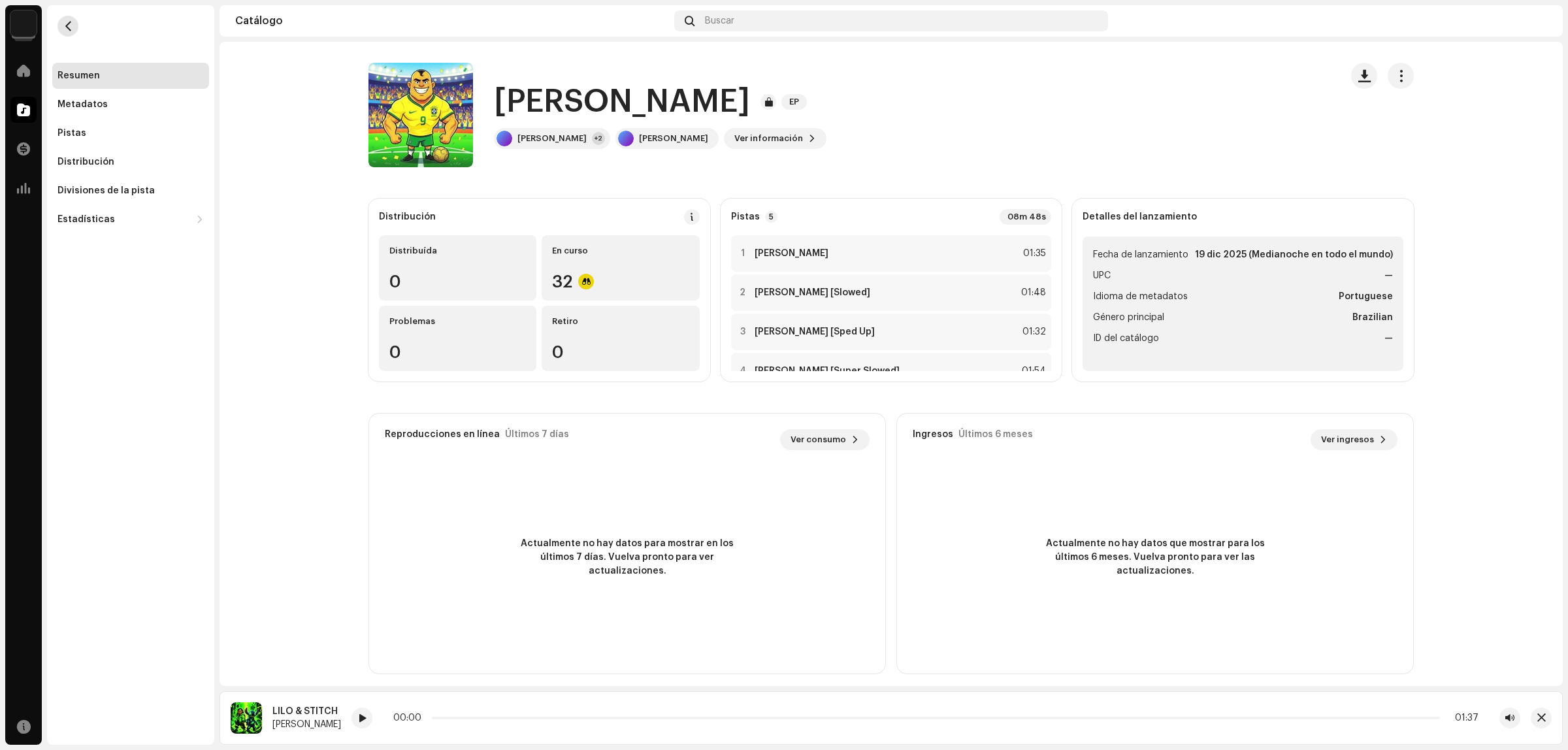
click at [62, 25] on button "button" at bounding box center [67, 26] width 21 height 21
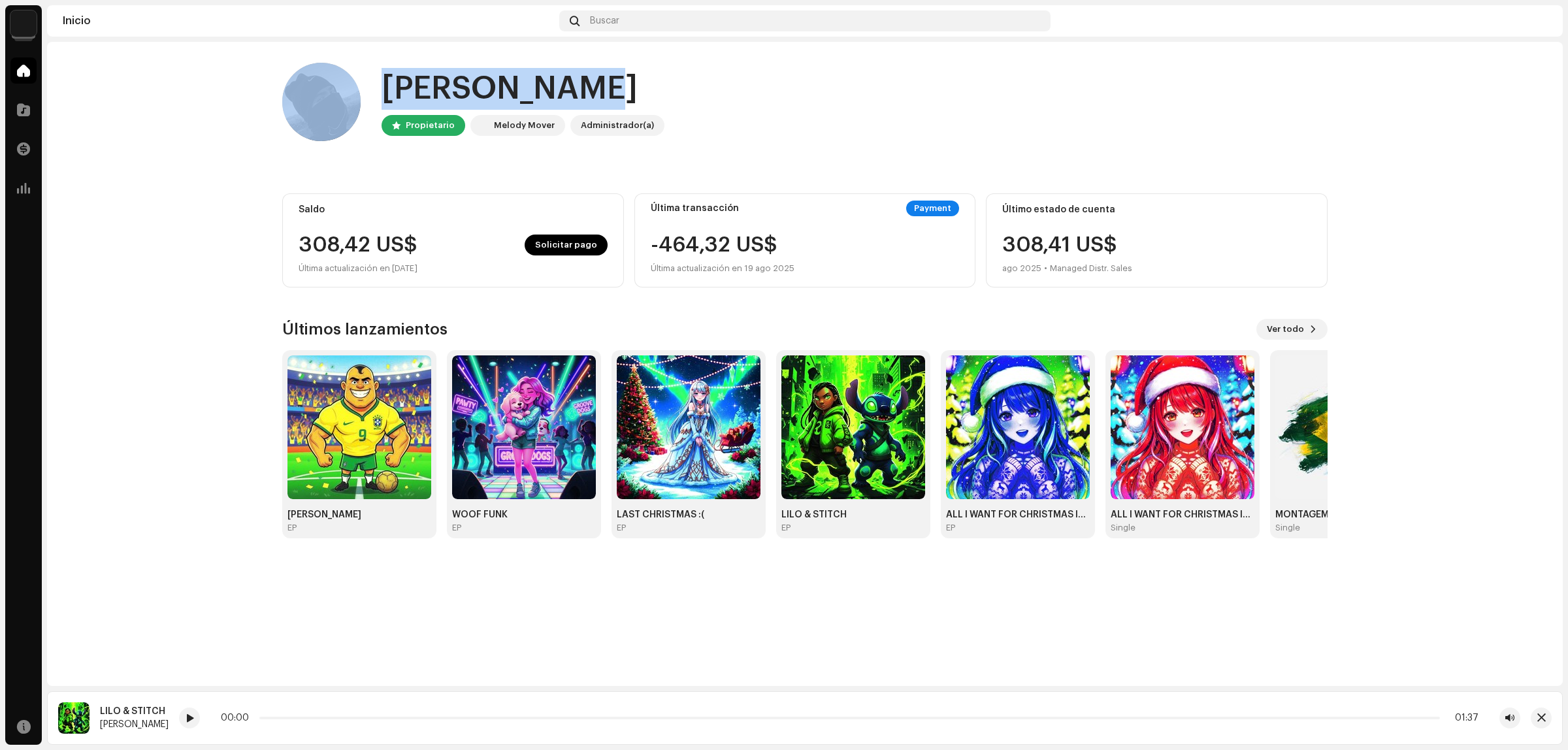
drag, startPoint x: 370, startPoint y: 92, endPoint x: 642, endPoint y: 76, distance: 272.5
click at [642, 76] on div "Hola, , [PERSON_NAME] [PERSON_NAME] Mover Administrador(a)" at bounding box center [805, 102] width 1045 height 79
click at [642, 76] on div "[PERSON_NAME]" at bounding box center [523, 89] width 283 height 42
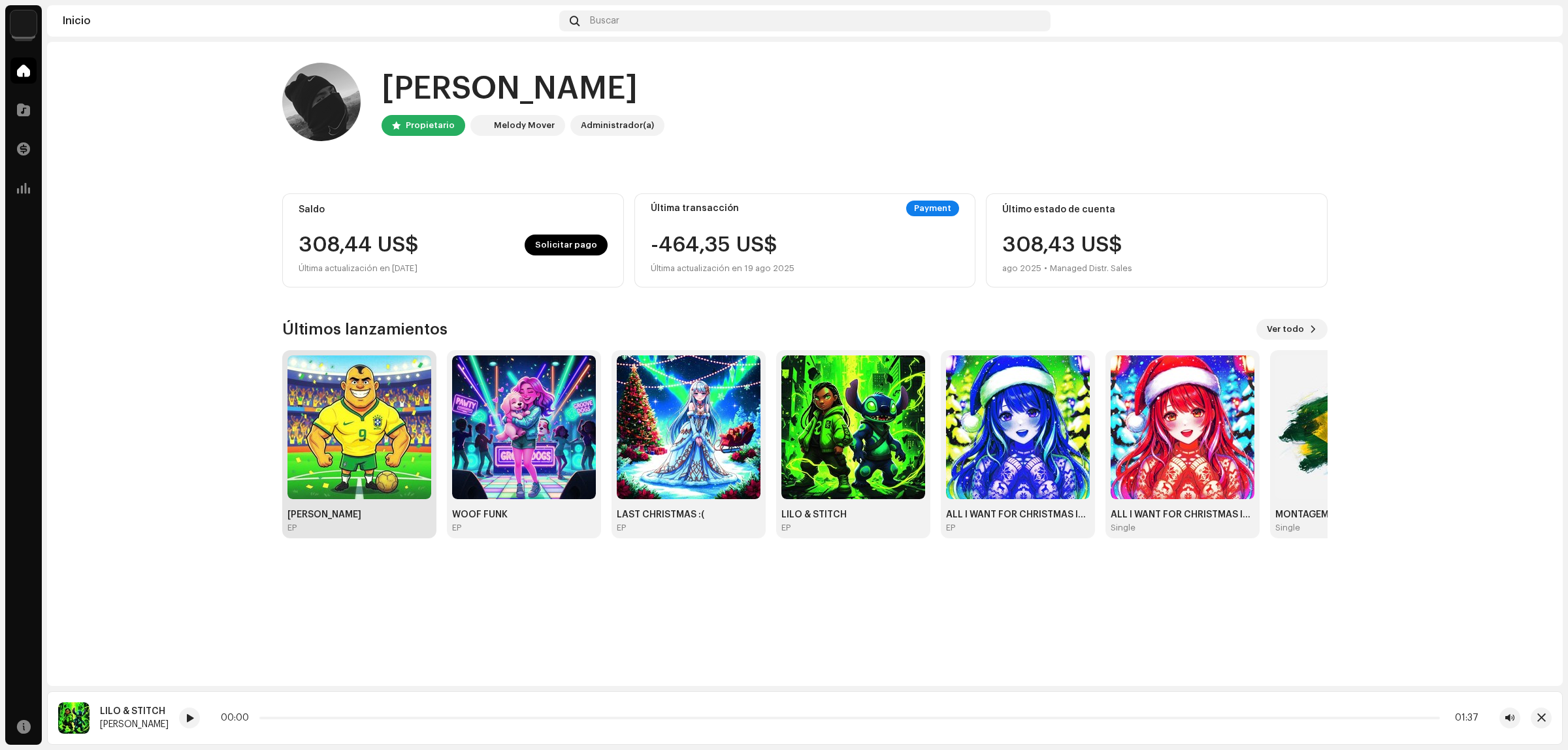
click at [421, 376] on img at bounding box center [359, 427] width 144 height 144
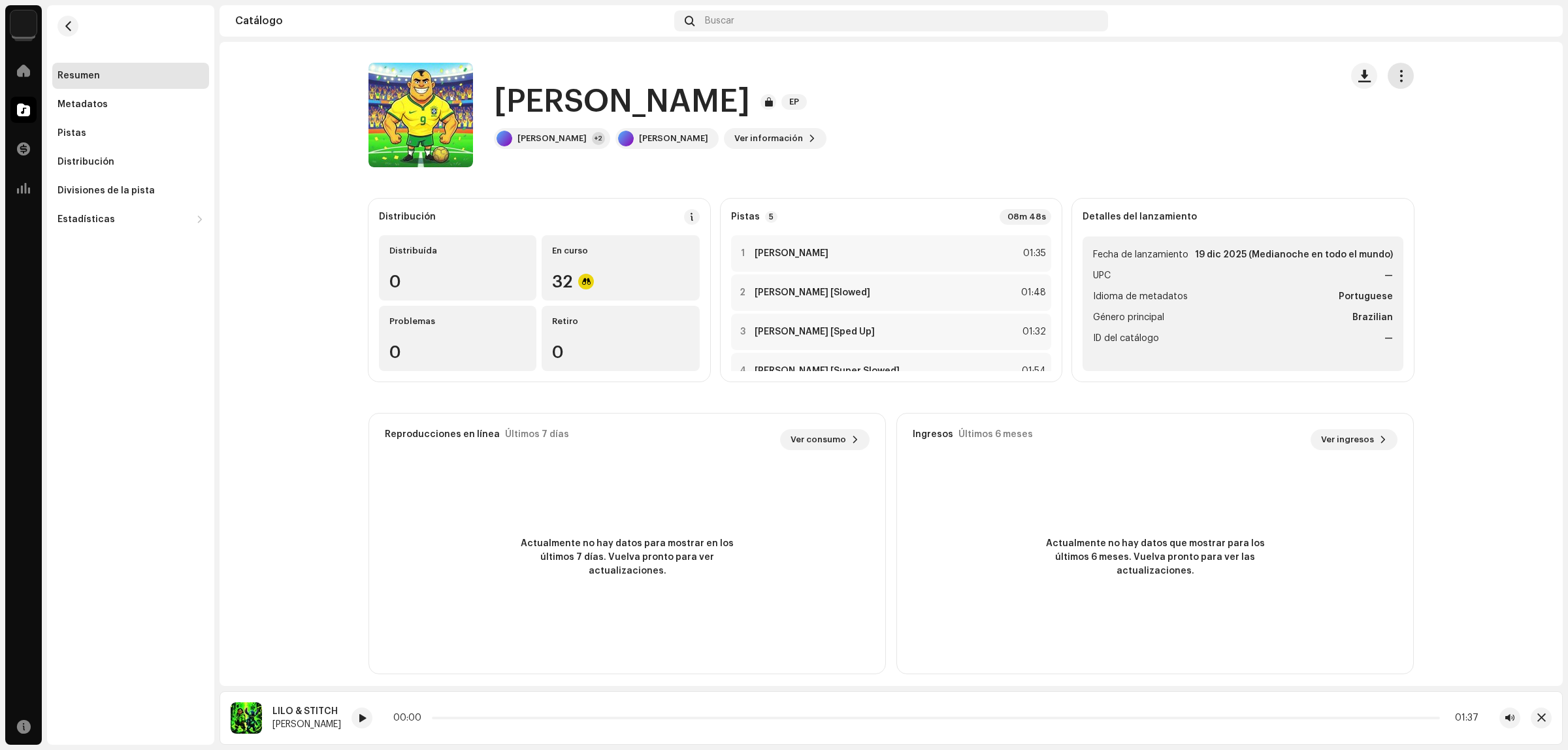
click at [1395, 76] on span "button" at bounding box center [1401, 75] width 12 height 10
click at [1043, 116] on div "[PERSON_NAME] EP [PERSON_NAME] +2 [PERSON_NAME] Ver información" at bounding box center [849, 115] width 962 height 105
click at [734, 144] on span "Ver información" at bounding box center [768, 138] width 68 height 26
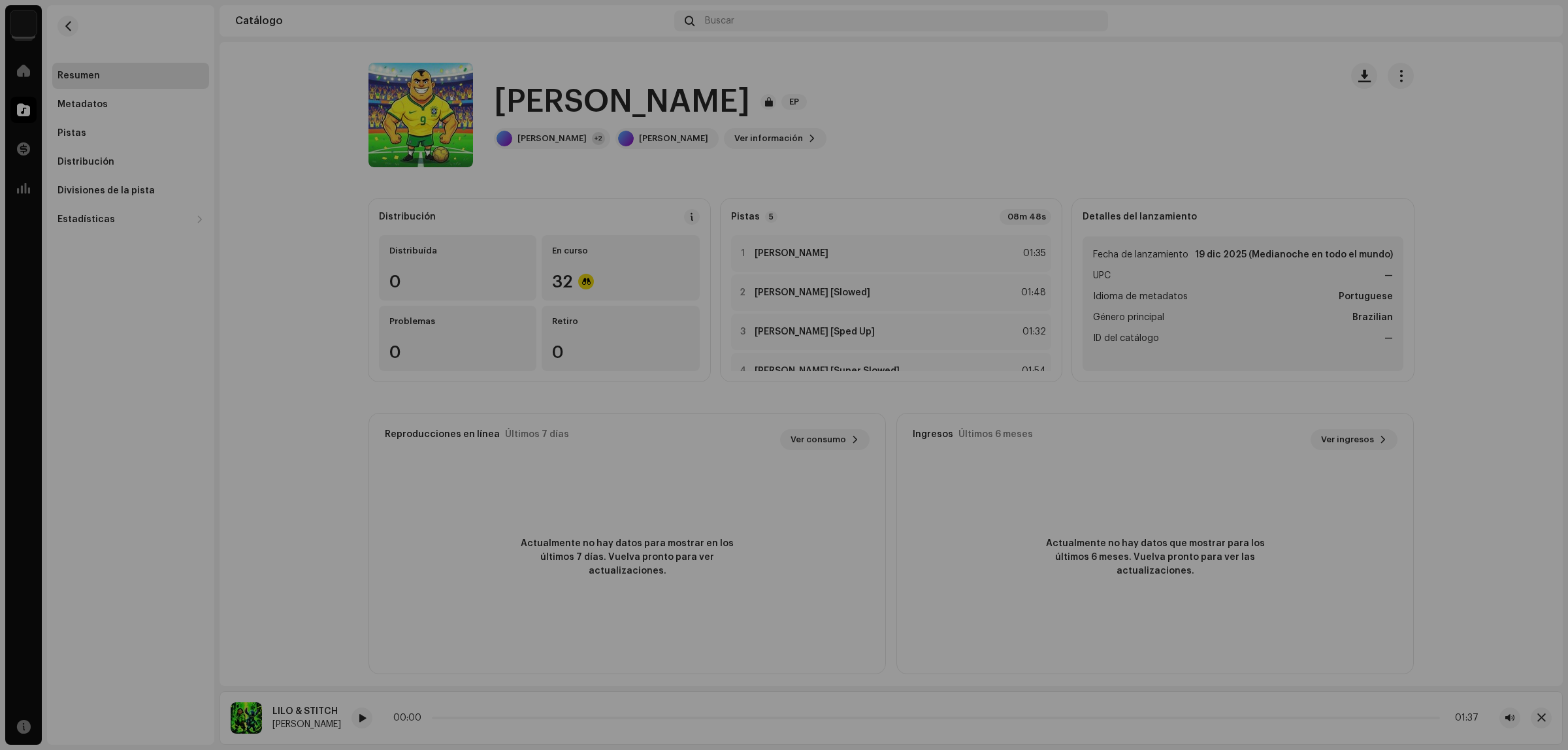
click at [510, 437] on div "[PERSON_NAME] 3042564 Metadatos Distribución Idioma de metadatos Portuguese Tít…" at bounding box center [784, 375] width 1568 height 750
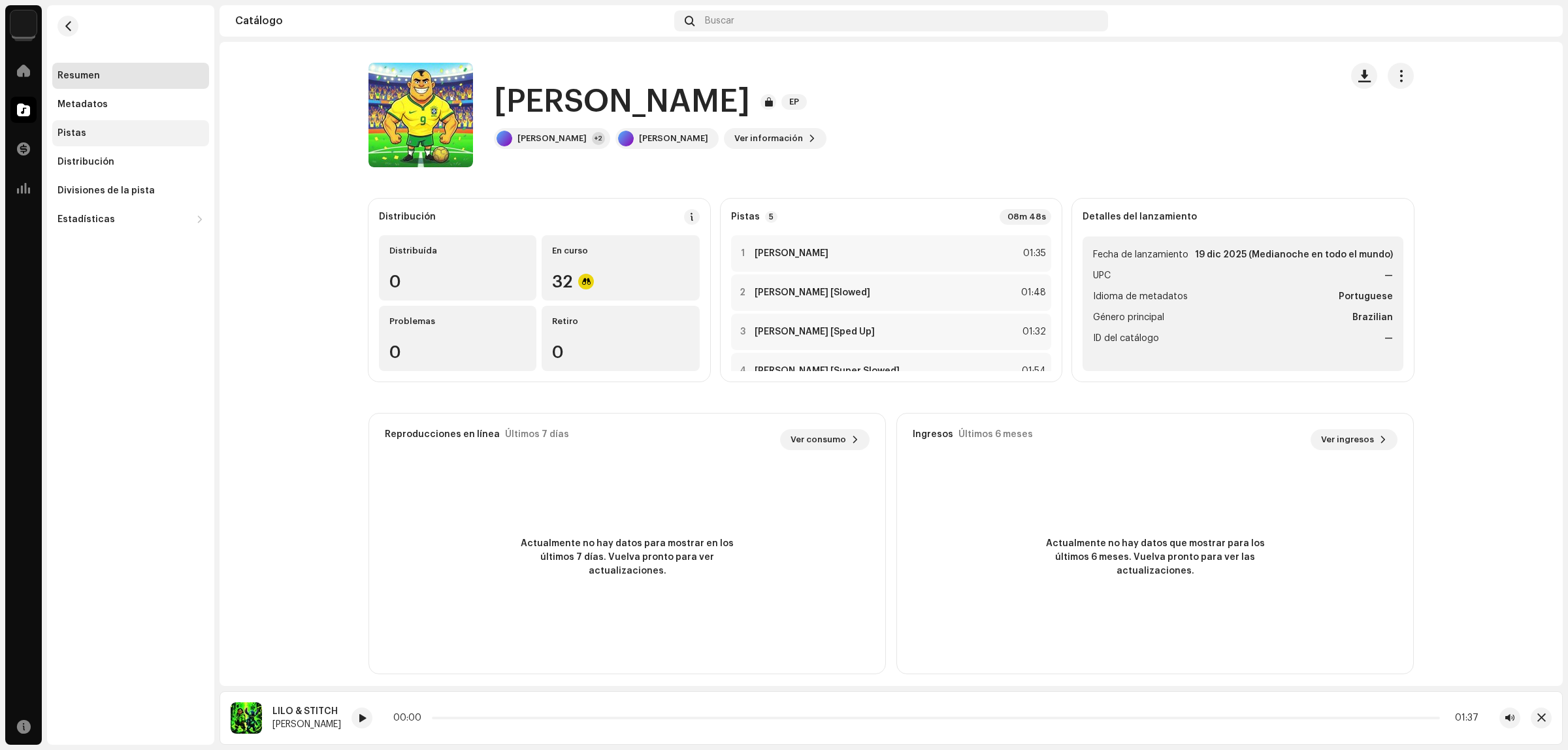
click at [112, 128] on div "Pistas" at bounding box center [130, 133] width 146 height 10
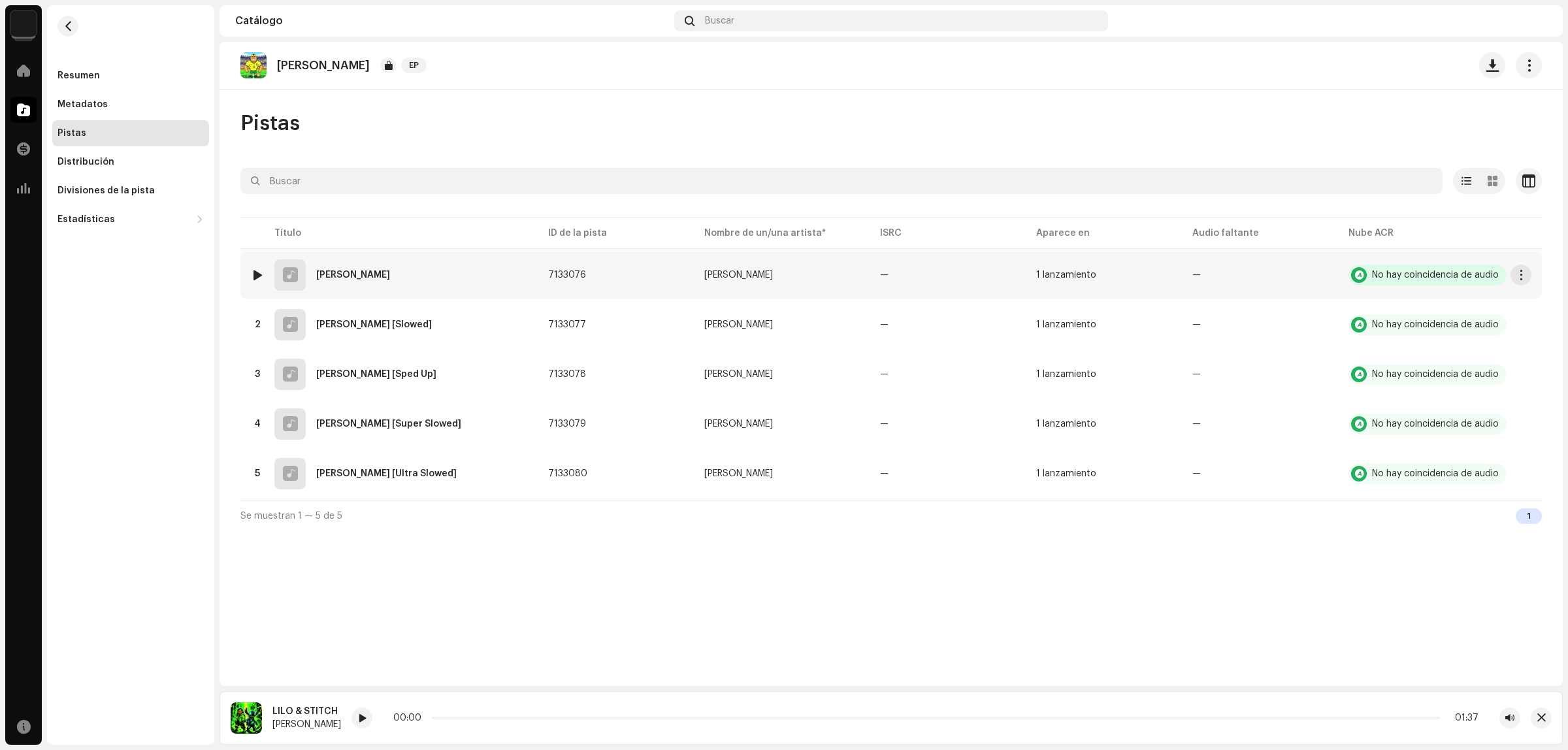
click at [1447, 274] on div "No hay coincidencia de audio" at bounding box center [1435, 275] width 126 height 9
click at [21, 73] on span at bounding box center [23, 70] width 13 height 10
